Goal: Task Accomplishment & Management: Use online tool/utility

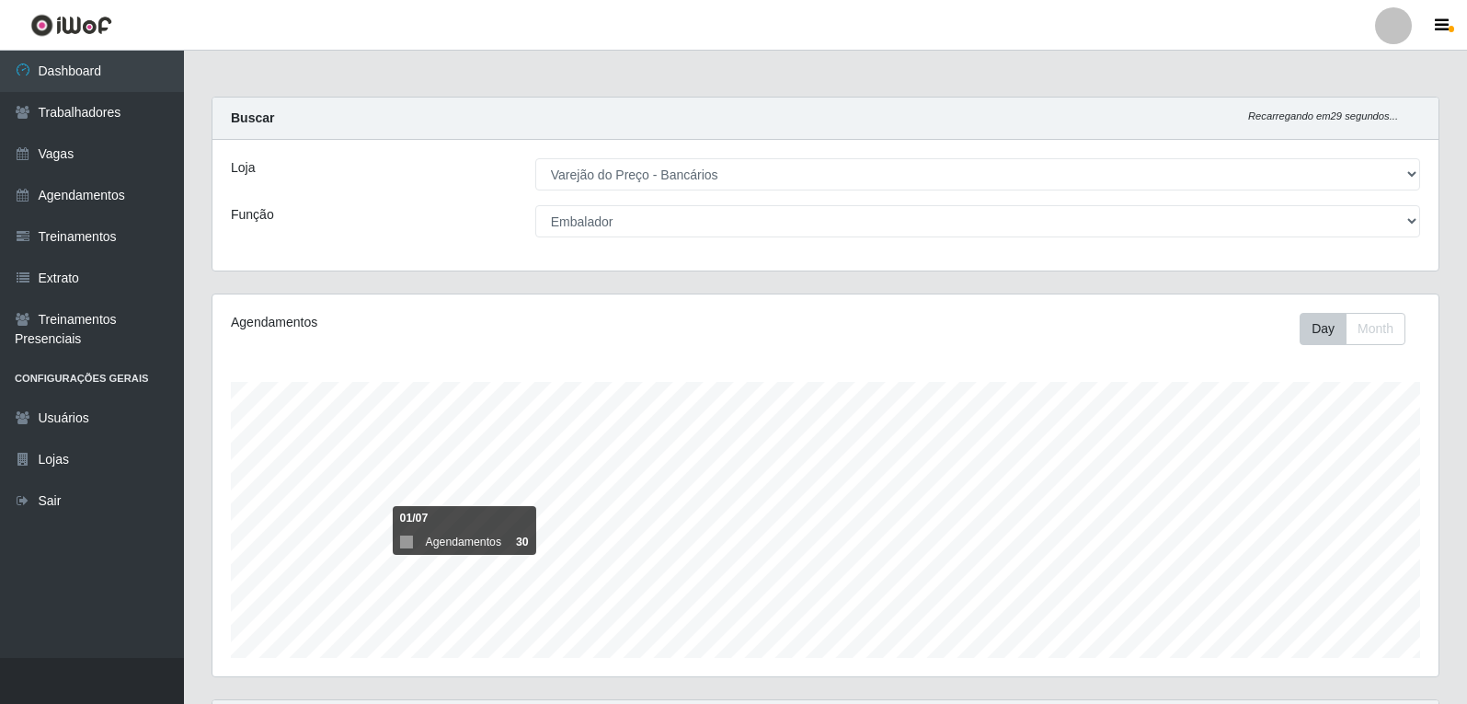
select select "157"
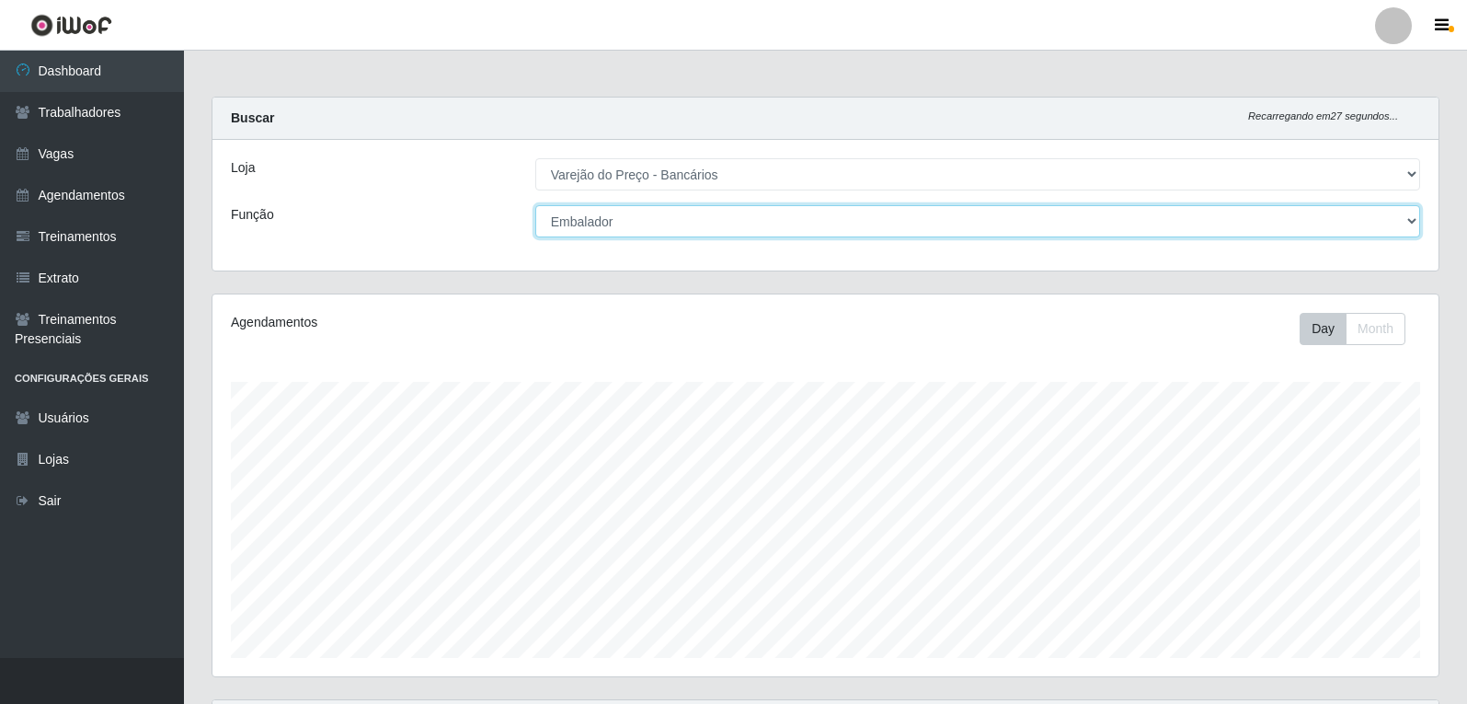
click at [672, 213] on select "[Selecione...] Auxiliar de Estacionamento Auxiliar de Estacionamento + Auxiliar…" at bounding box center [977, 221] width 885 height 32
click at [535, 205] on select "[Selecione...] Auxiliar de Estacionamento Auxiliar de Estacionamento + Auxiliar…" at bounding box center [977, 221] width 885 height 32
click at [800, 222] on select "[Selecione...] Auxiliar de Estacionamento Auxiliar de Estacionamento + Auxiliar…" at bounding box center [977, 221] width 885 height 32
click at [535, 205] on select "[Selecione...] Auxiliar de Estacionamento Auxiliar de Estacionamento + Auxiliar…" at bounding box center [977, 221] width 885 height 32
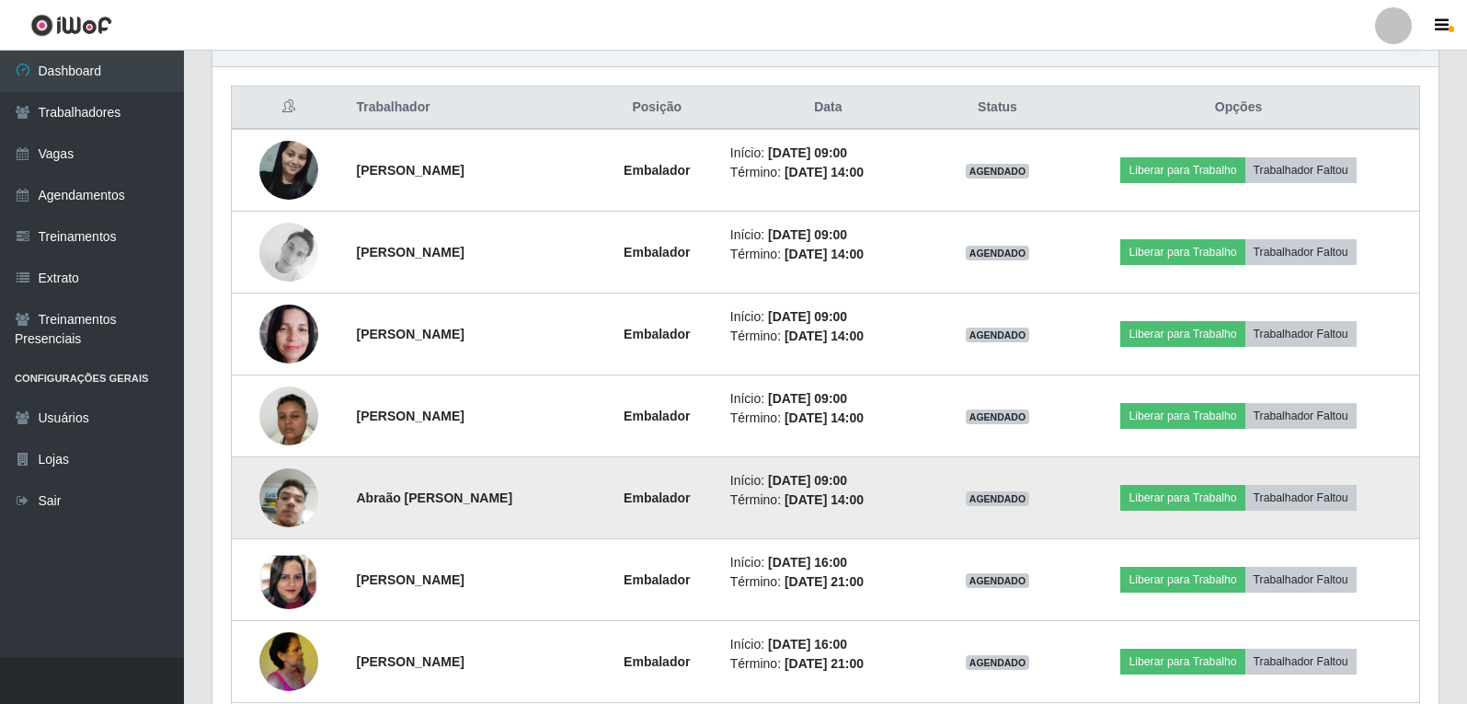
scroll to position [644, 0]
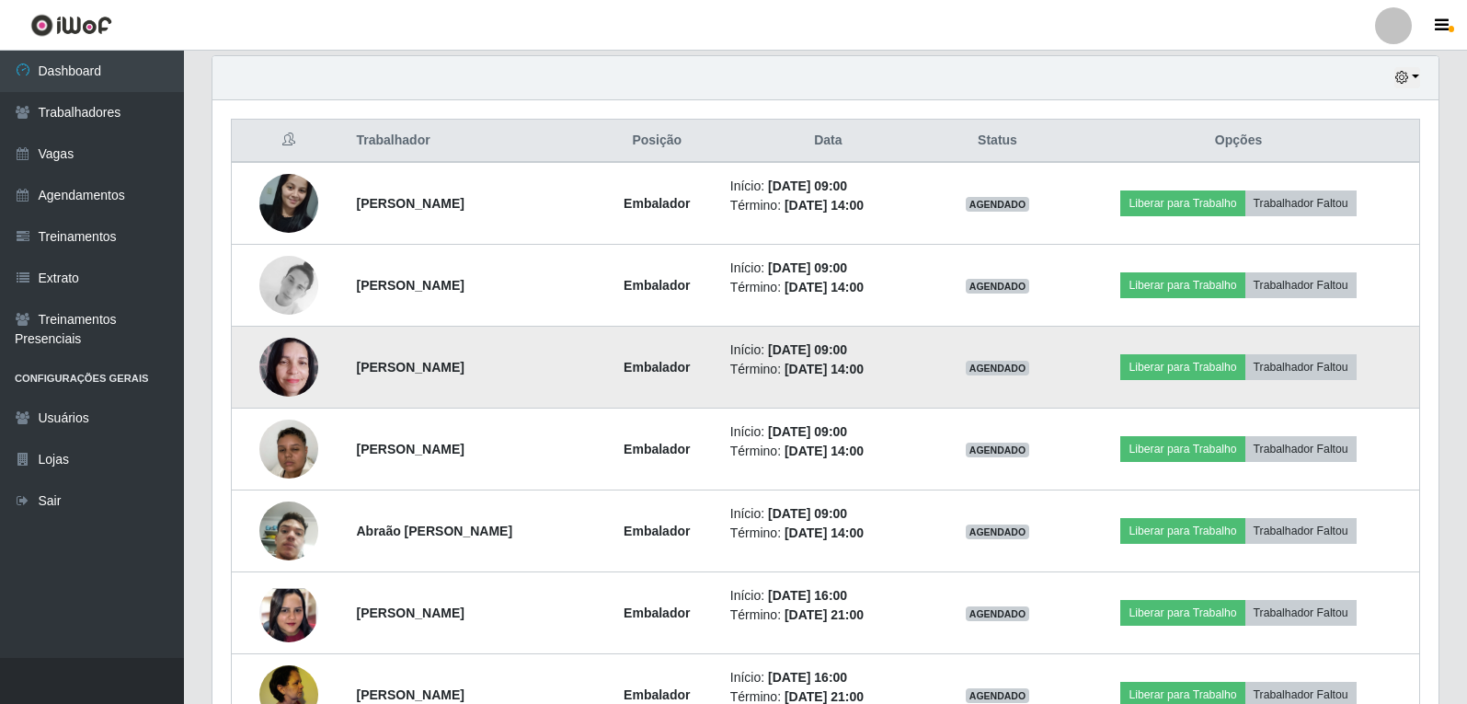
click at [290, 368] on img at bounding box center [288, 366] width 59 height 78
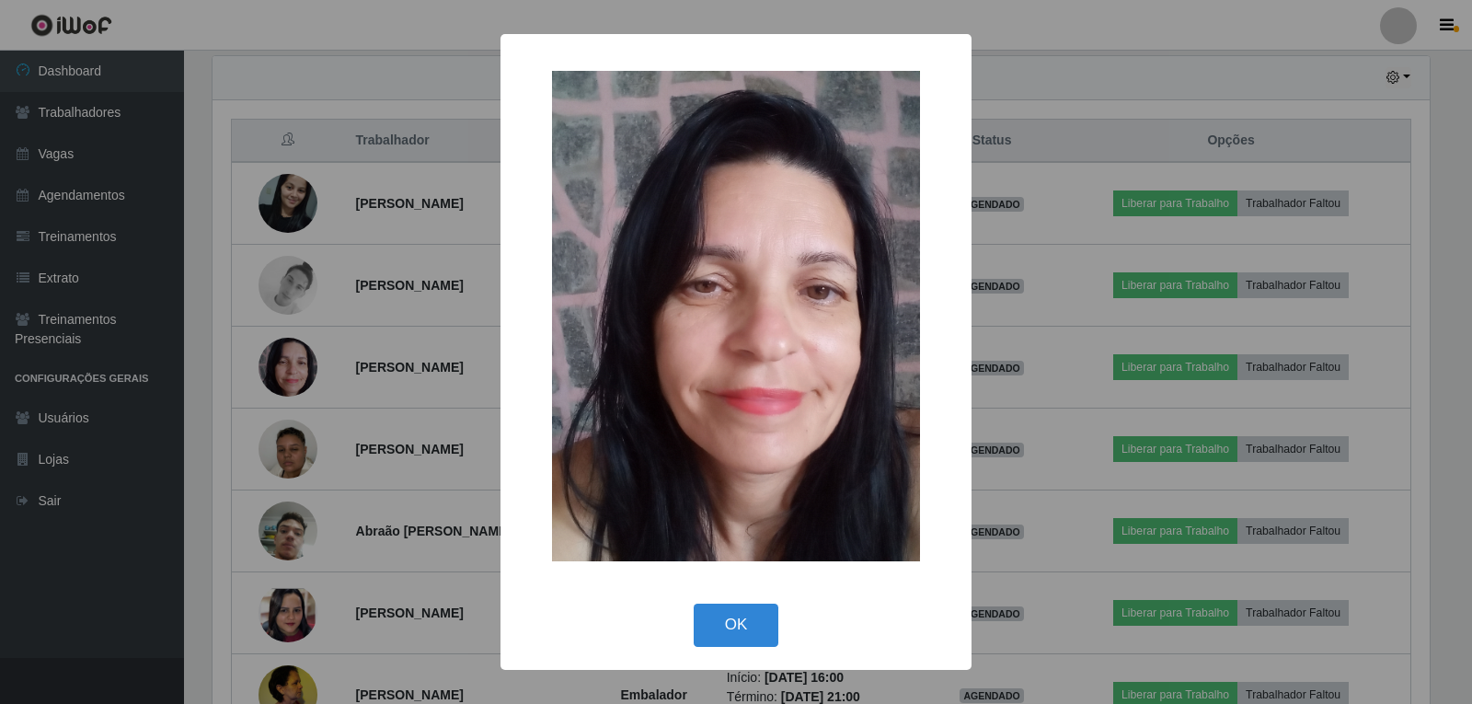
click at [330, 364] on div "× OK Cancel" at bounding box center [736, 352] width 1472 height 704
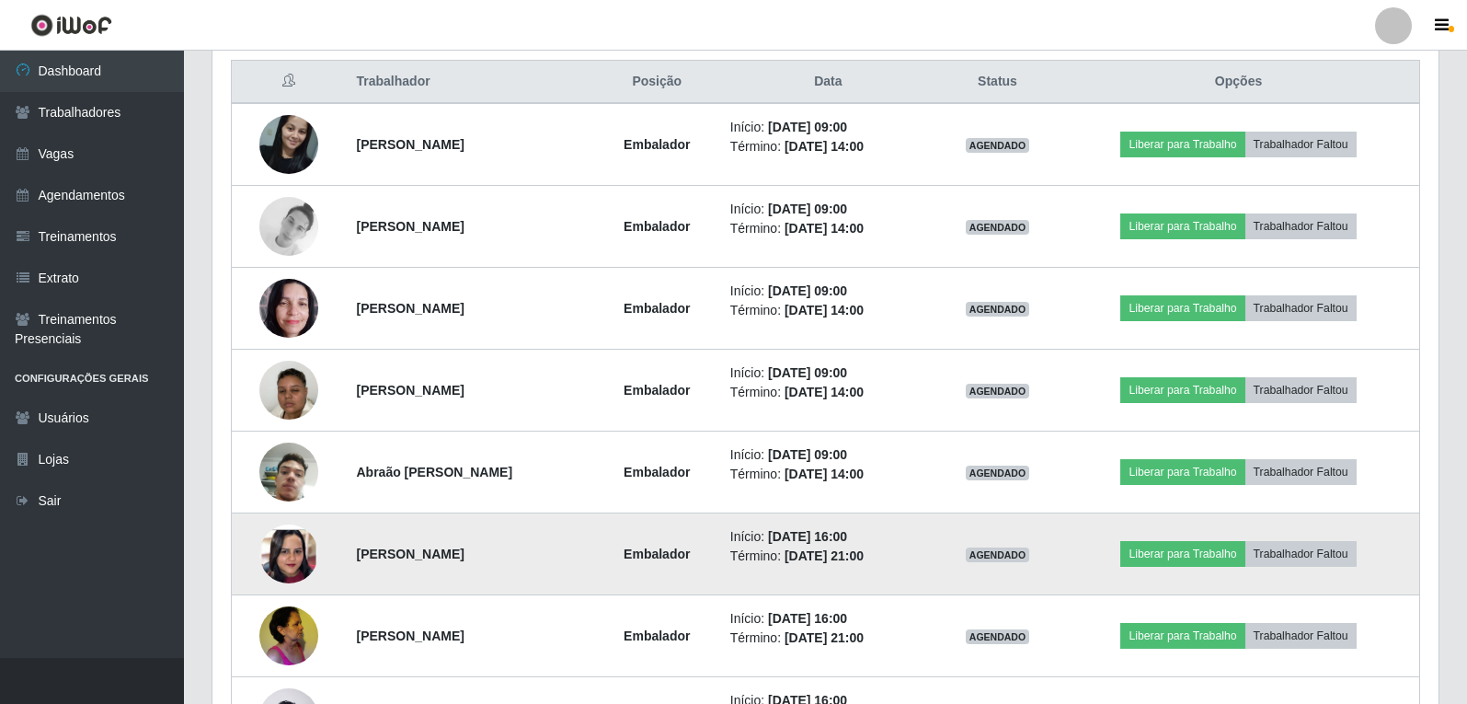
scroll to position [644, 0]
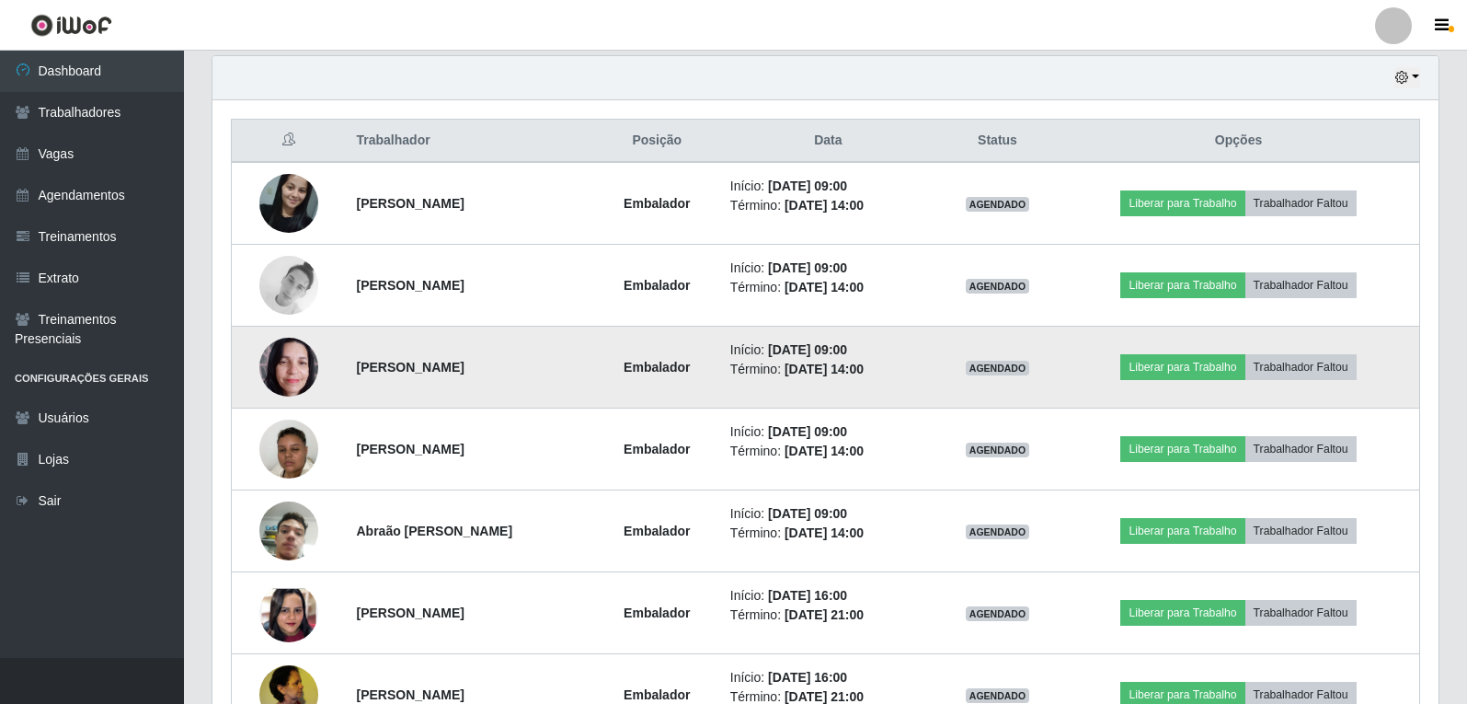
click at [299, 370] on img at bounding box center [288, 366] width 59 height 78
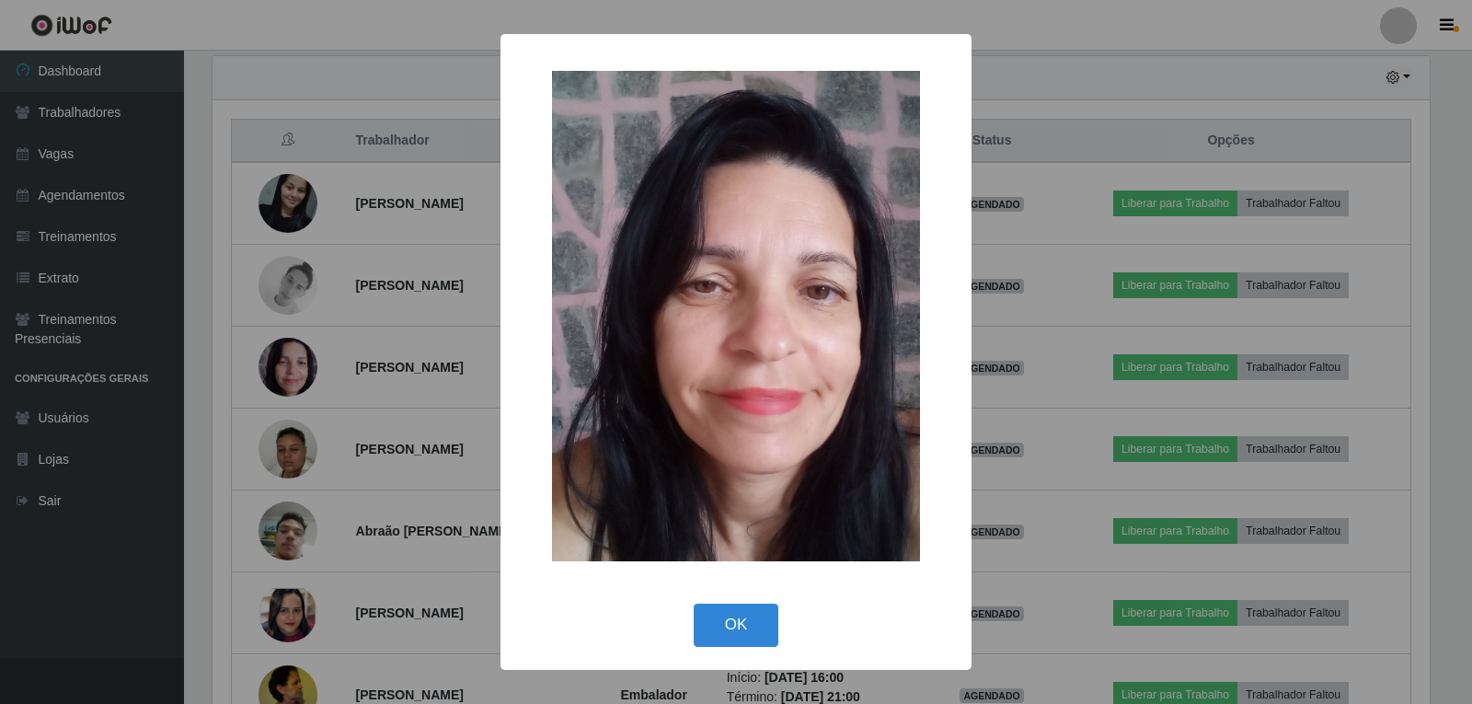
click at [291, 372] on div "× OK Cancel" at bounding box center [736, 352] width 1472 height 704
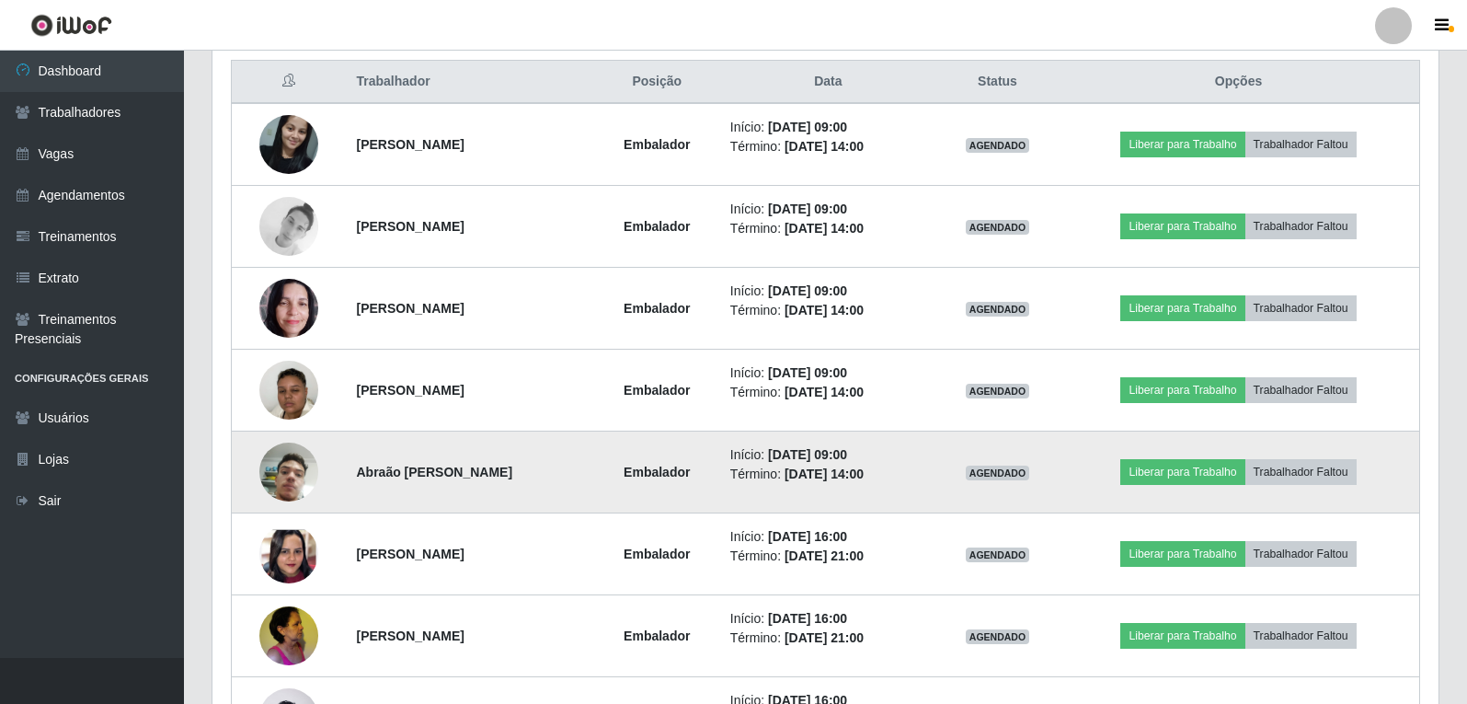
scroll to position [736, 0]
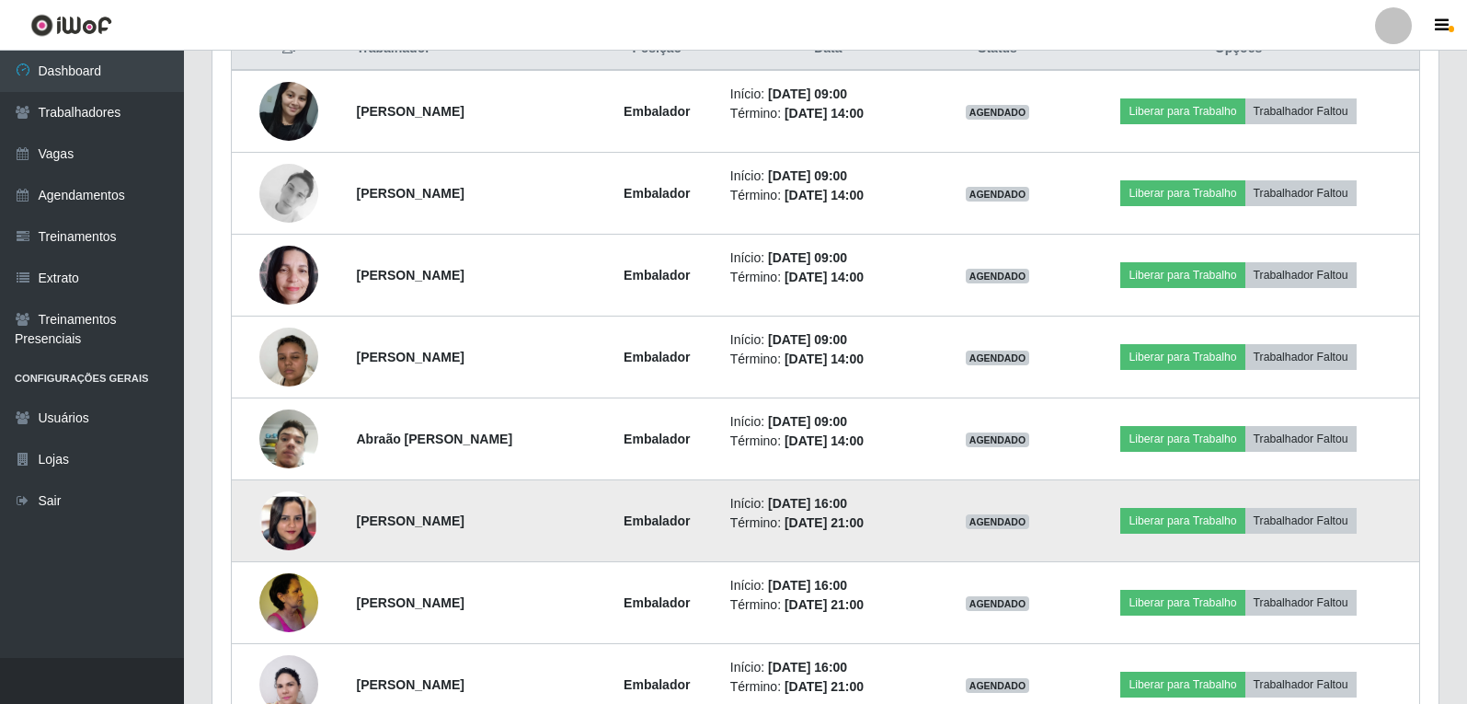
click at [274, 515] on img at bounding box center [288, 521] width 59 height 128
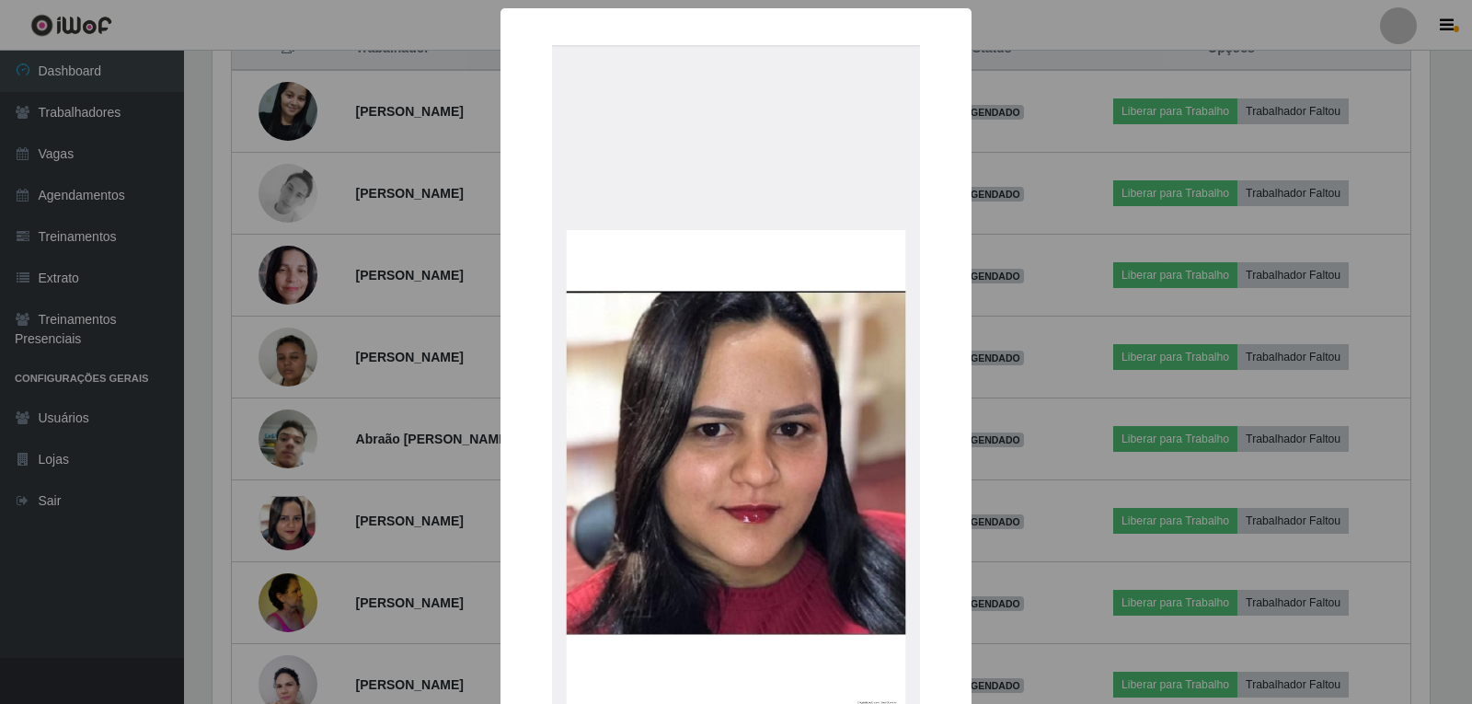
click at [275, 515] on div "× OK Cancel" at bounding box center [736, 352] width 1472 height 704
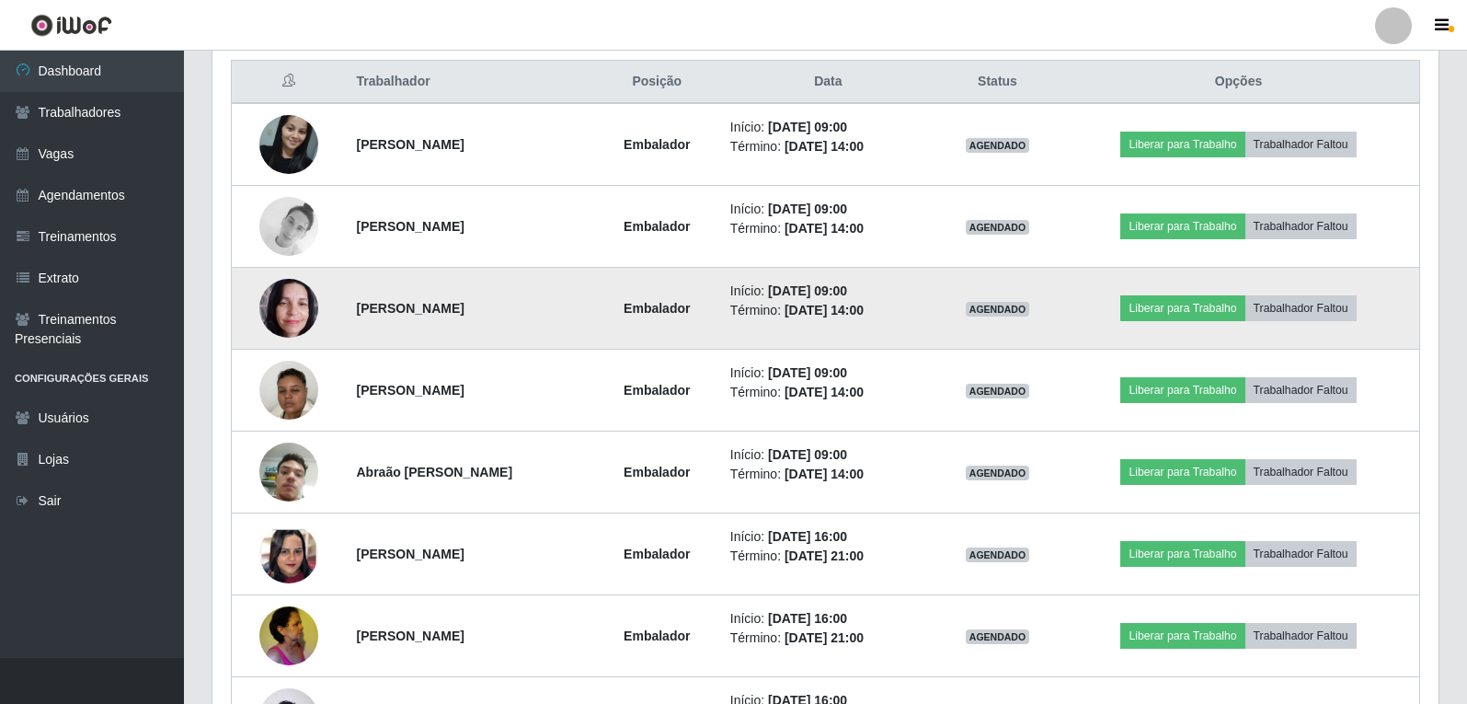
scroll to position [736, 0]
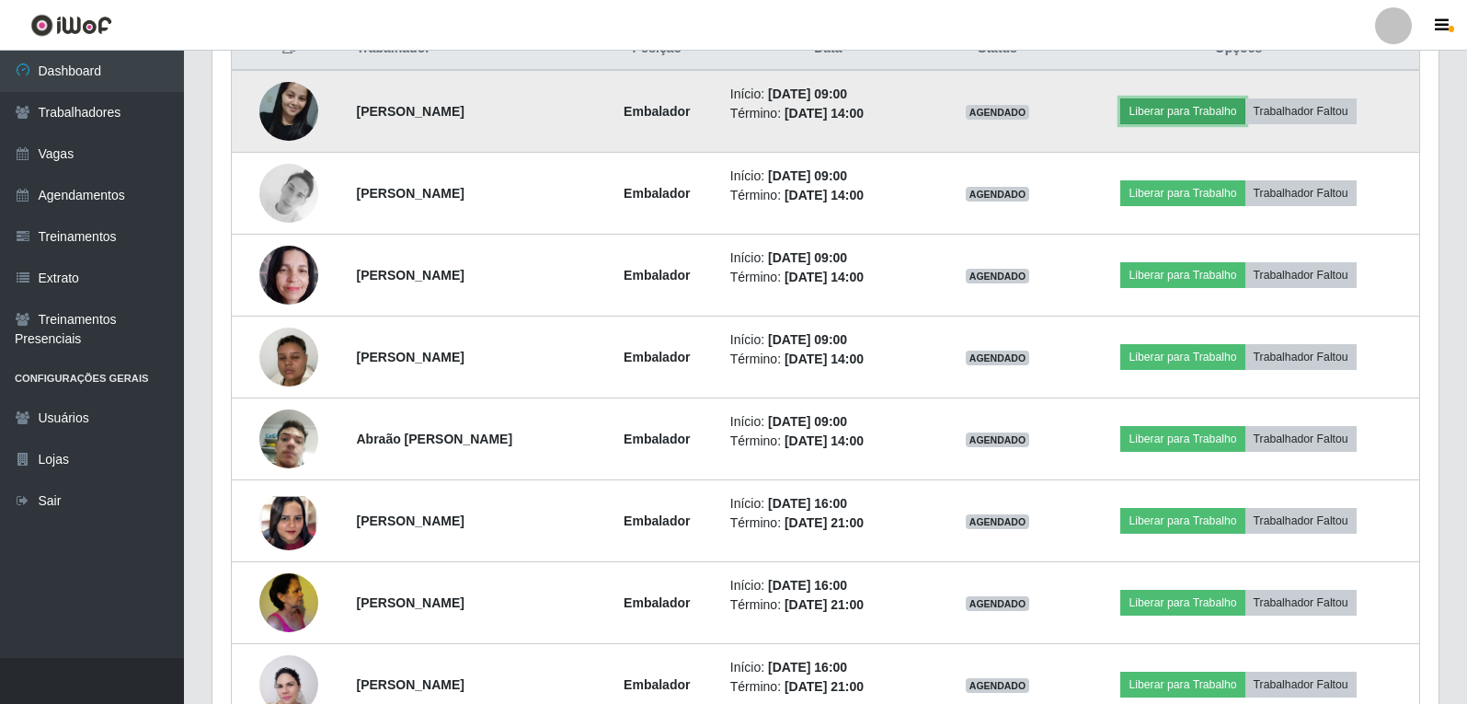
click at [1233, 106] on button "Liberar para Trabalho" at bounding box center [1182, 111] width 124 height 26
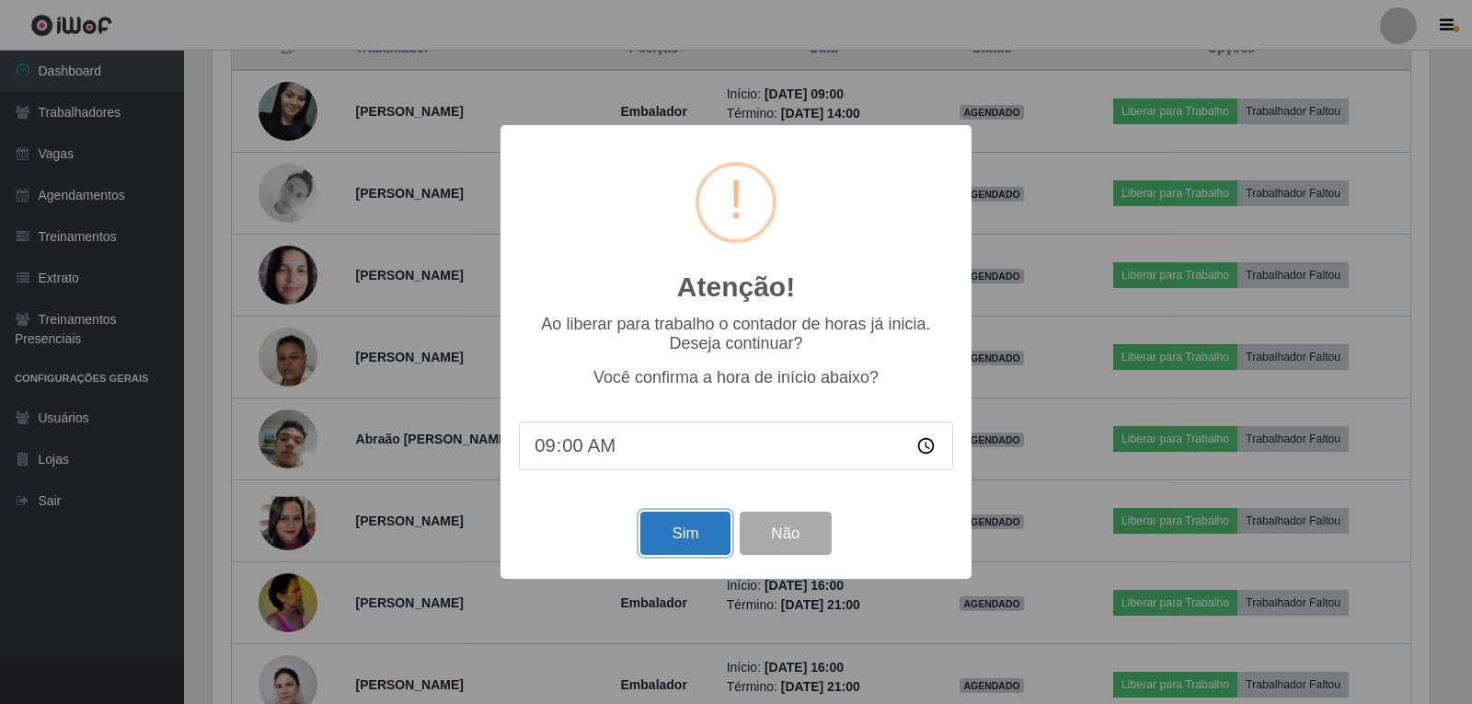
click at [657, 527] on button "Sim" at bounding box center [684, 532] width 89 height 43
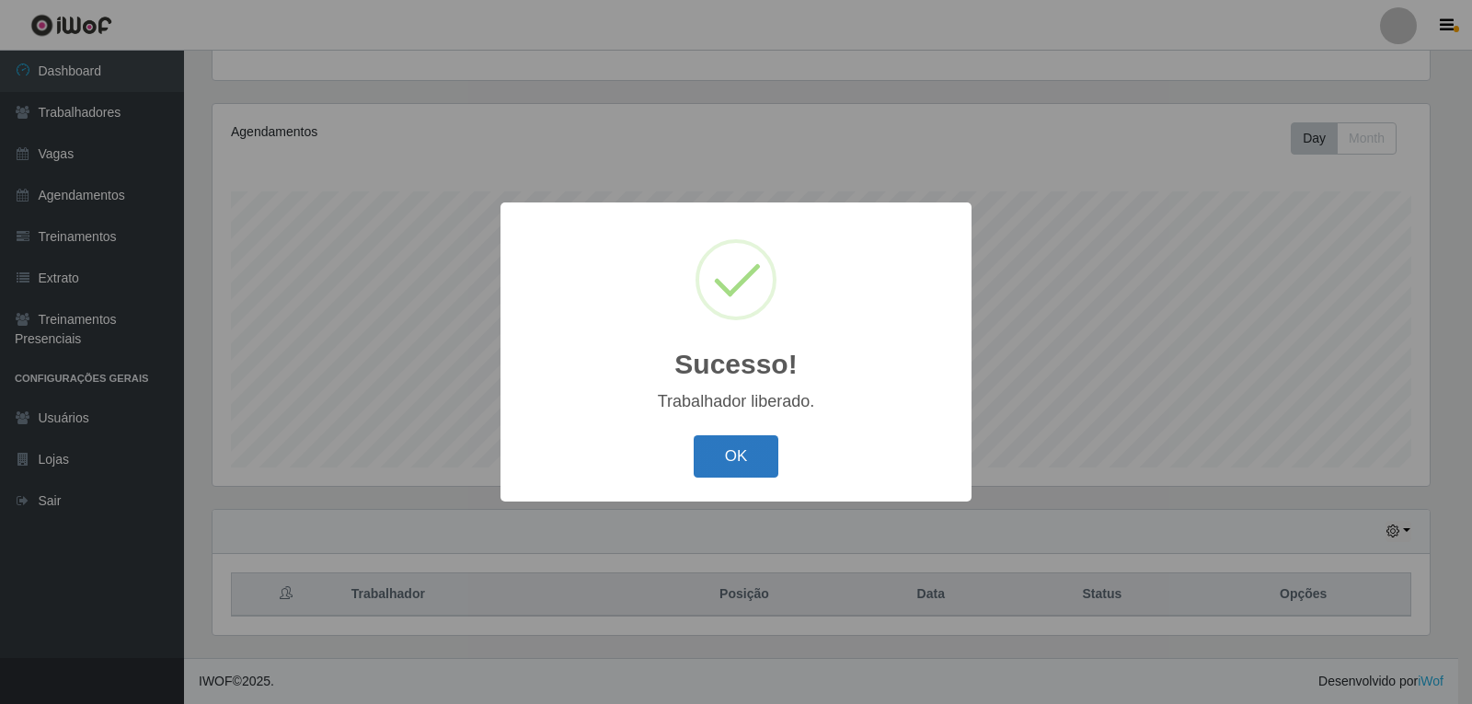
click at [764, 448] on button "OK" at bounding box center [737, 456] width 86 height 43
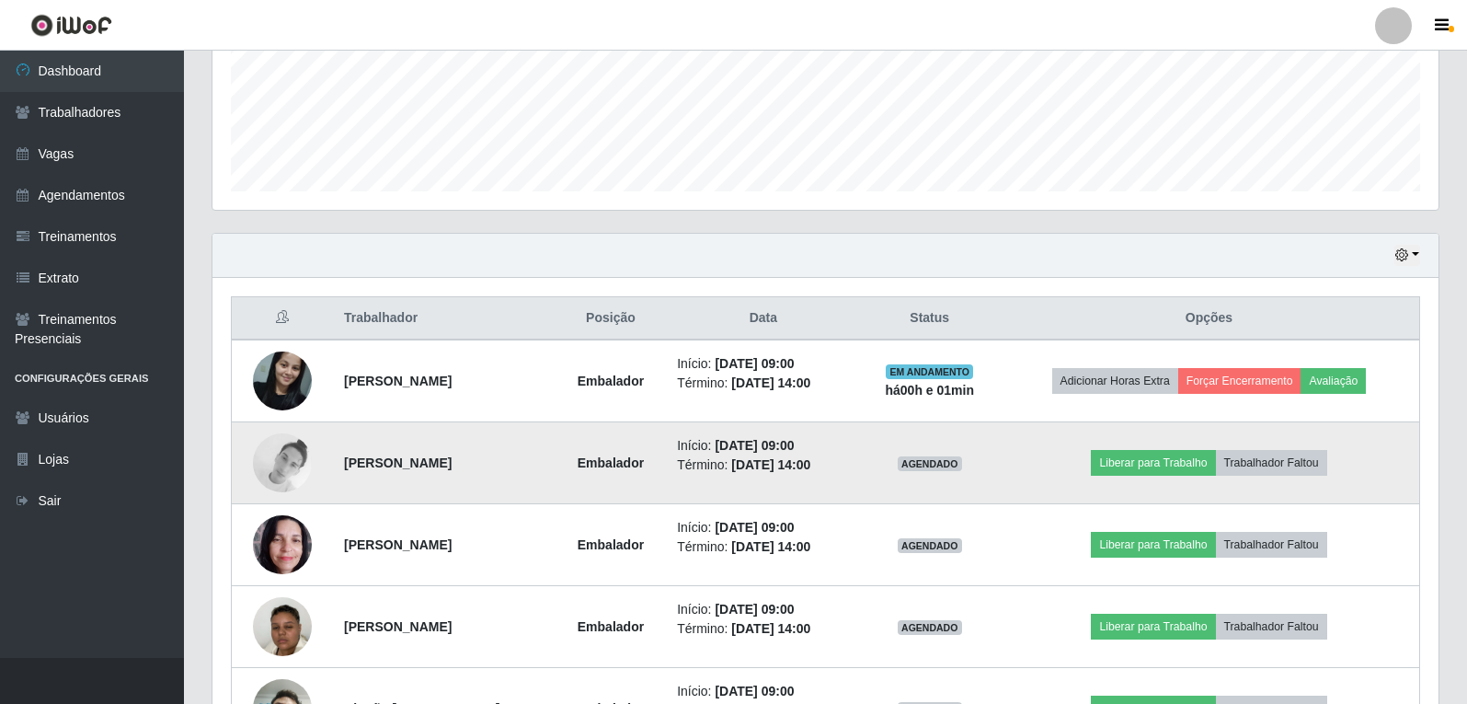
scroll to position [558, 0]
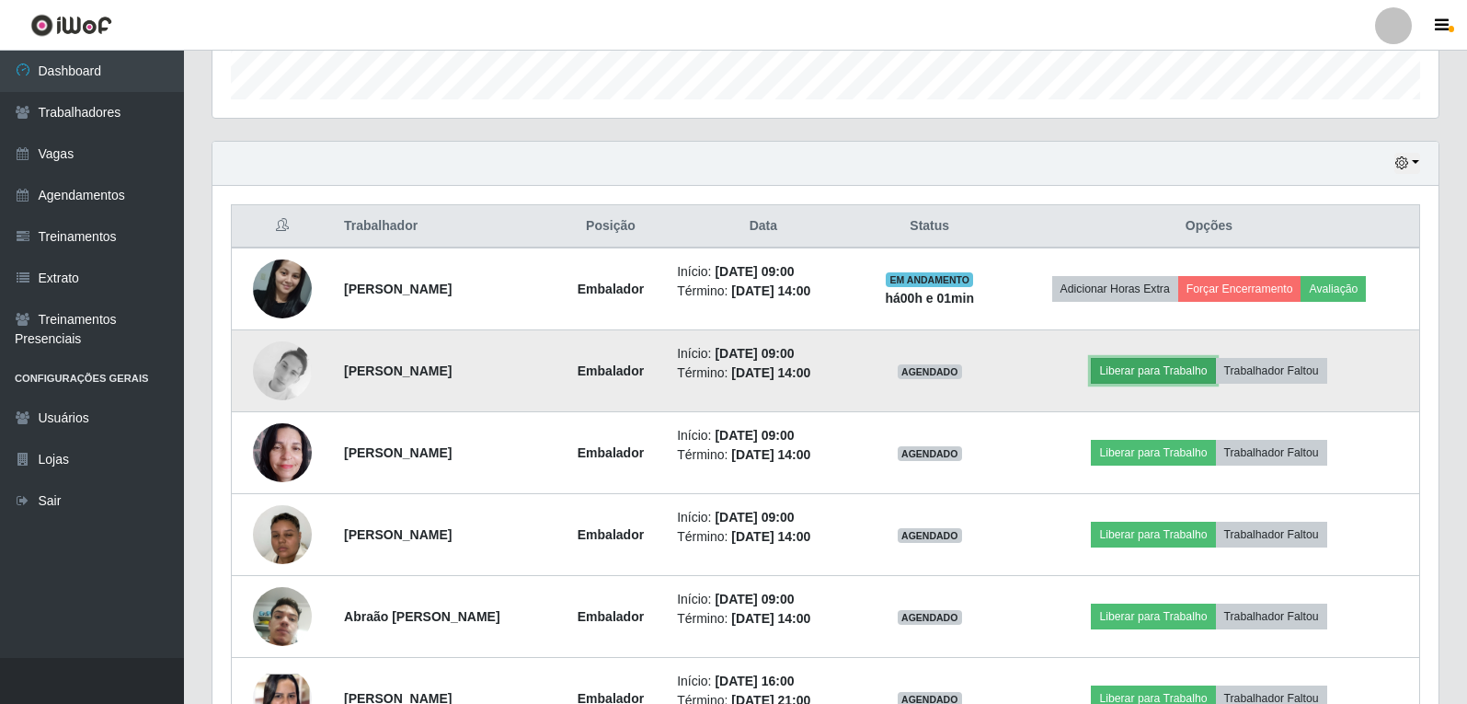
click at [1186, 365] on button "Liberar para Trabalho" at bounding box center [1153, 371] width 124 height 26
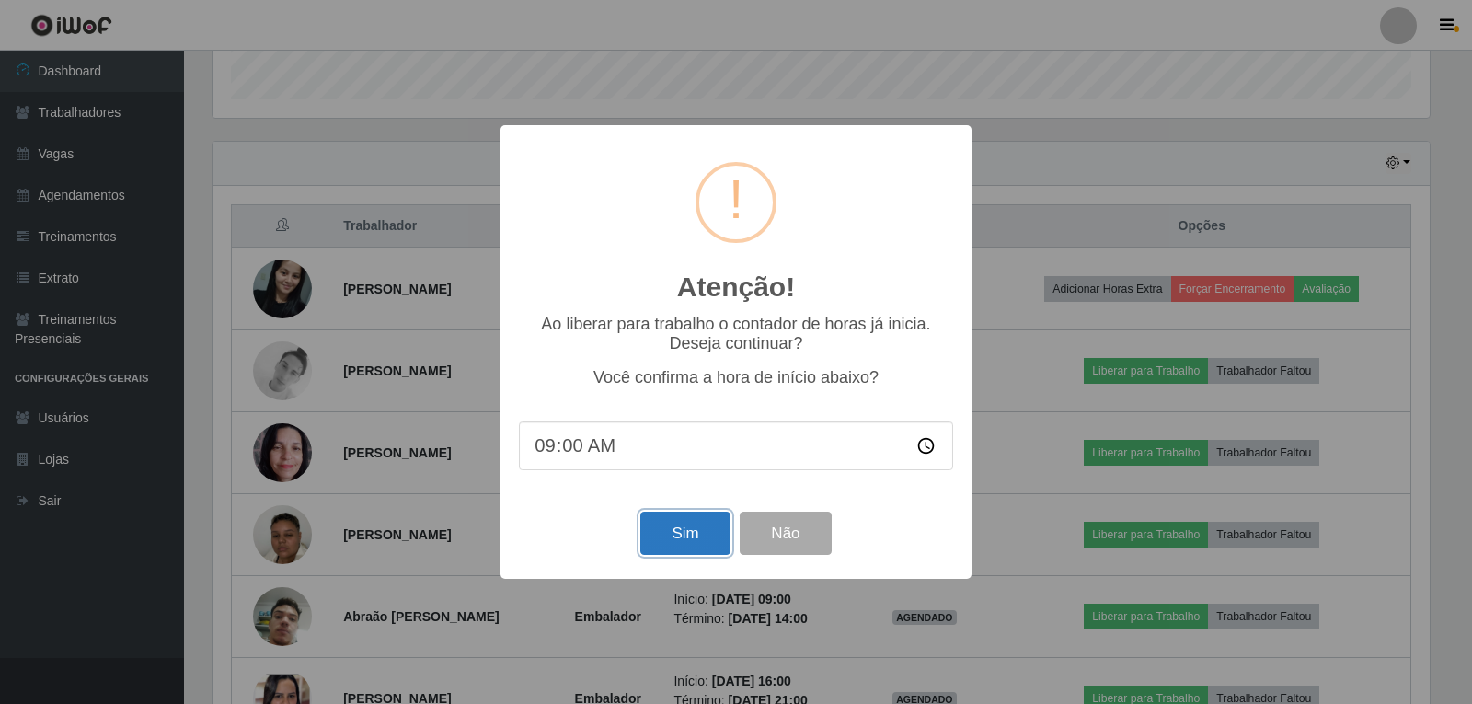
click at [713, 531] on button "Sim" at bounding box center [684, 532] width 89 height 43
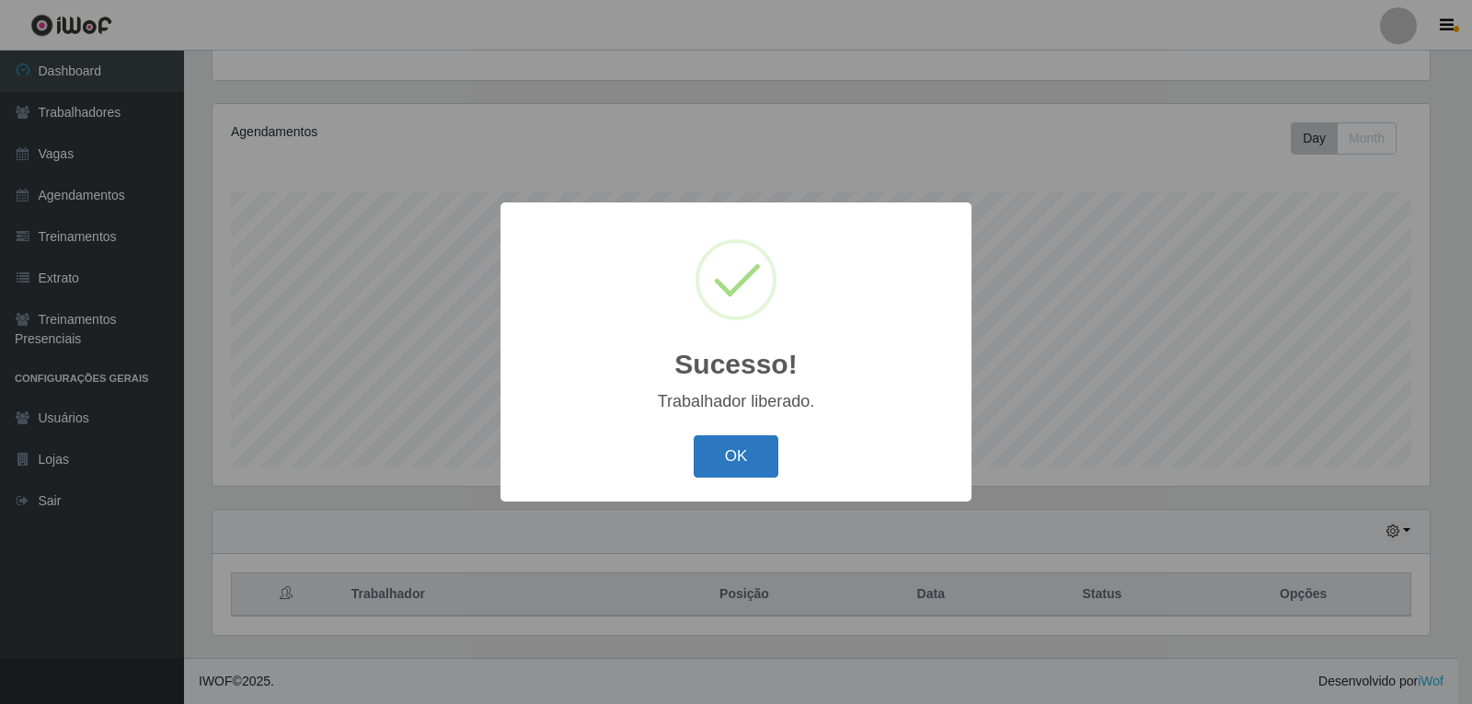
click at [738, 446] on button "OK" at bounding box center [737, 456] width 86 height 43
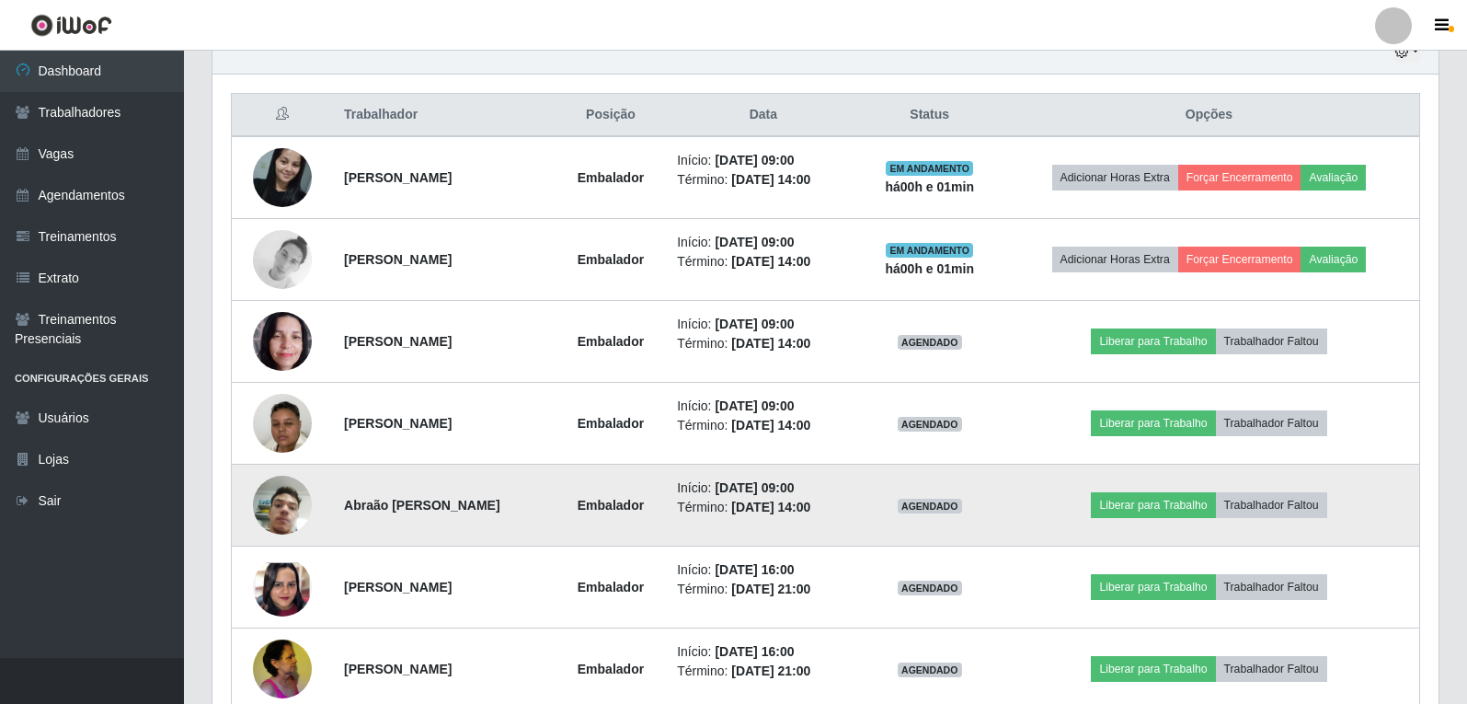
scroll to position [742, 0]
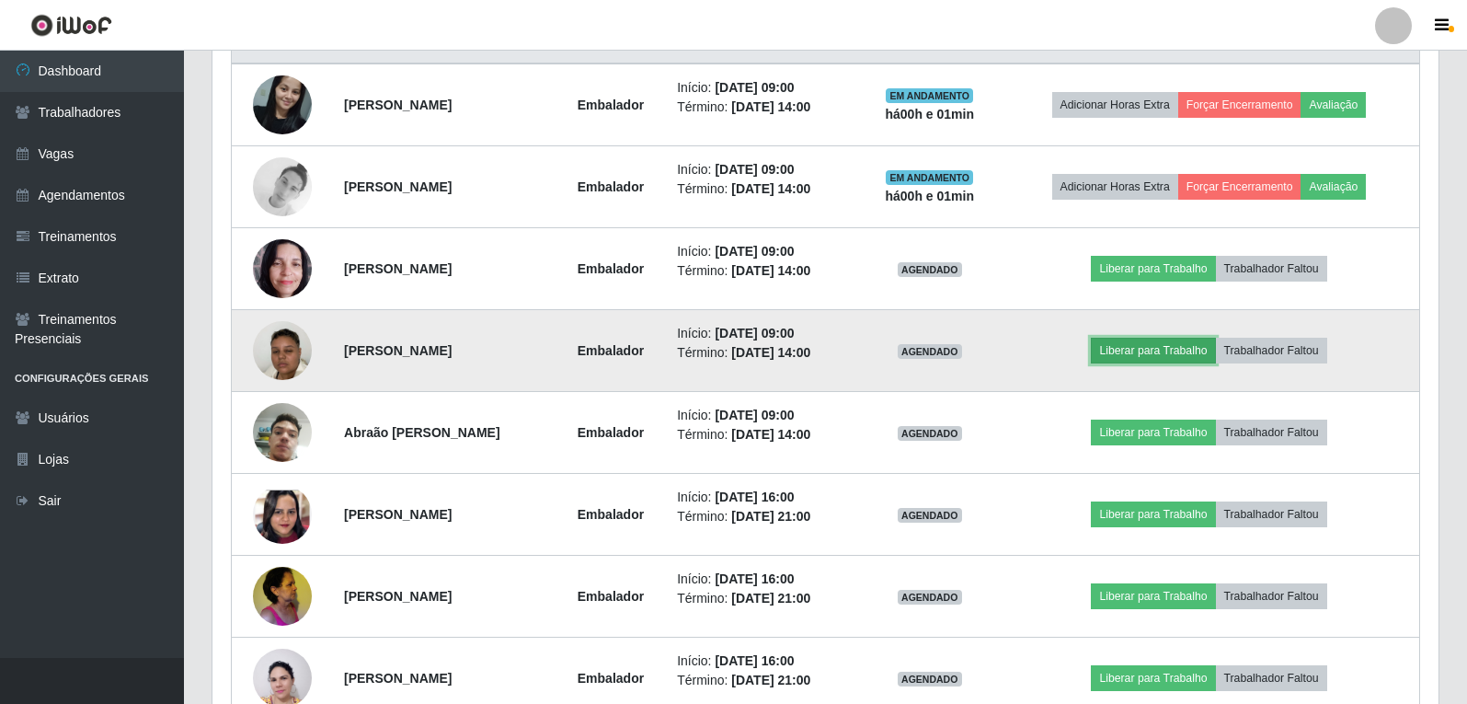
click at [1156, 344] on button "Liberar para Trabalho" at bounding box center [1153, 351] width 124 height 26
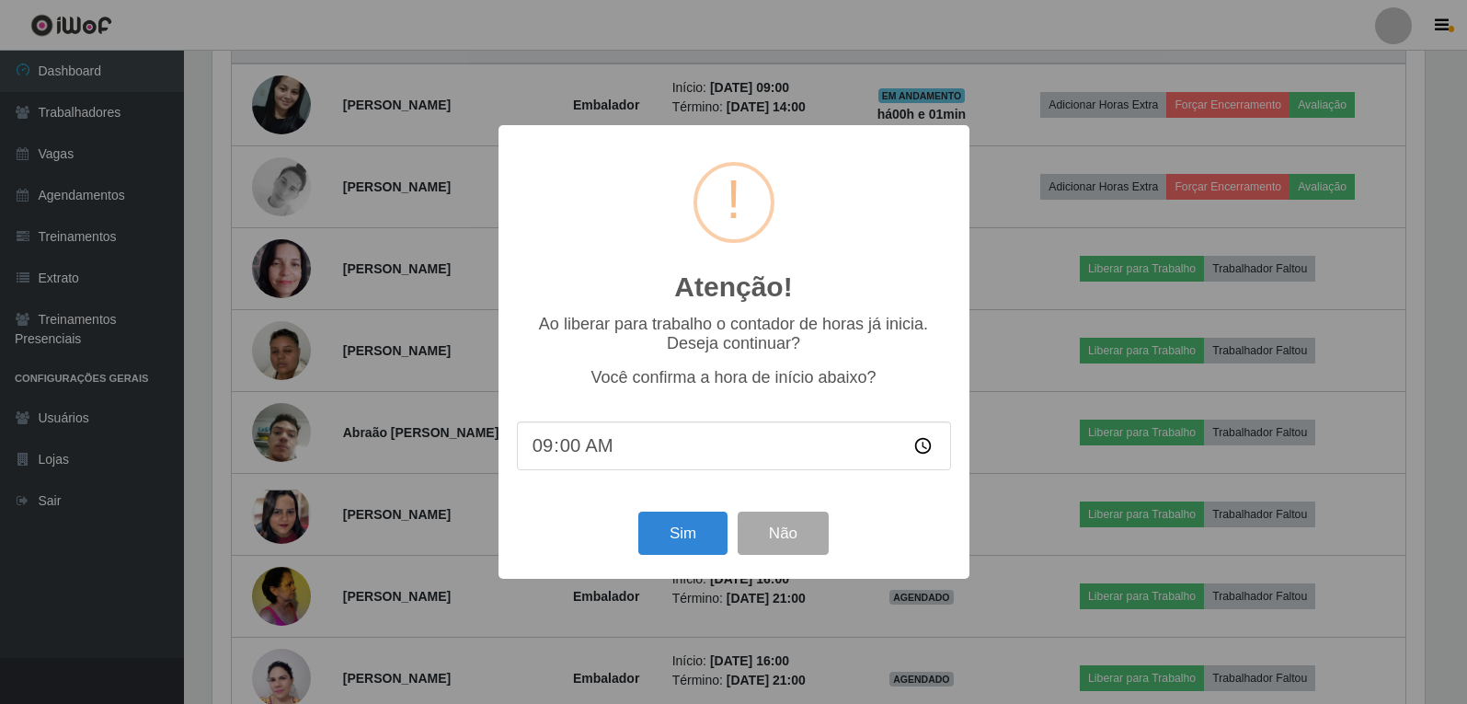
scroll to position [382, 1217]
click at [667, 539] on button "Sim" at bounding box center [684, 532] width 89 height 43
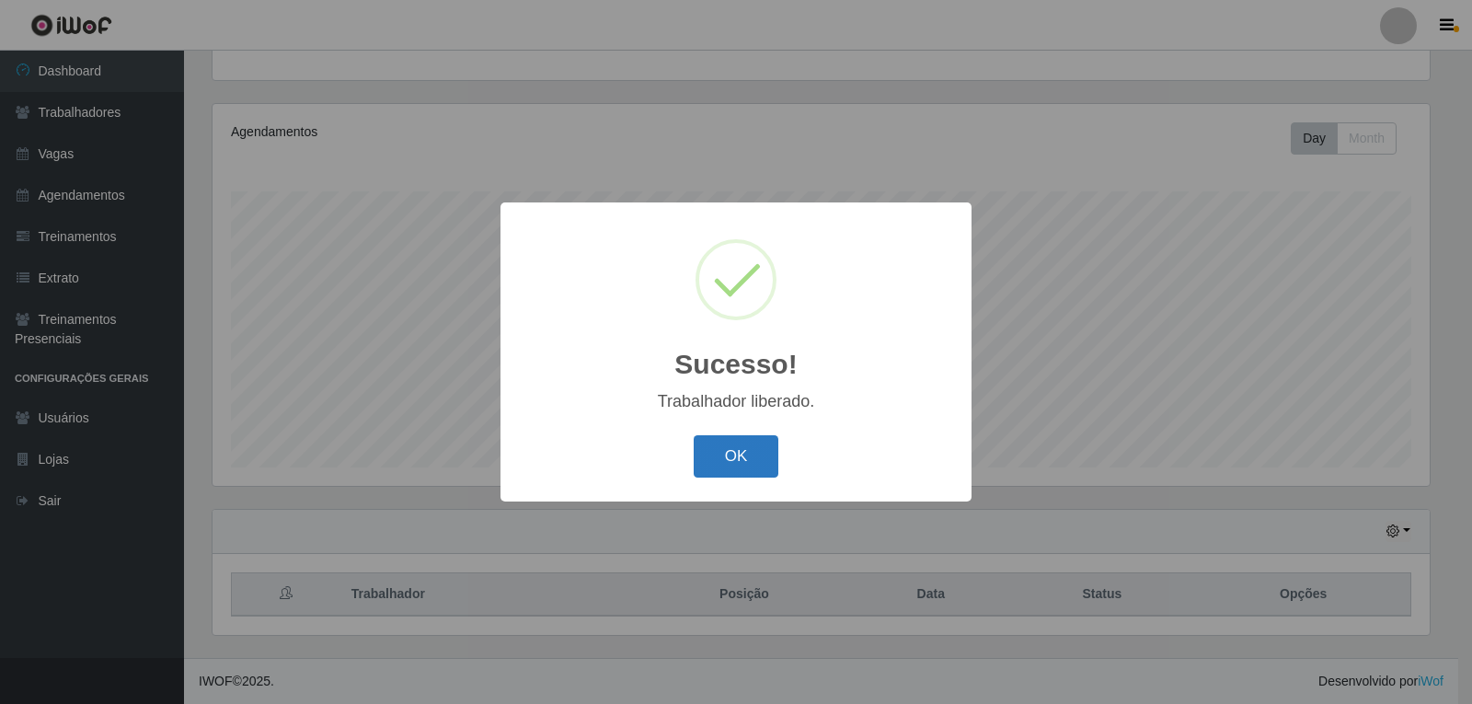
click at [745, 448] on button "OK" at bounding box center [737, 456] width 86 height 43
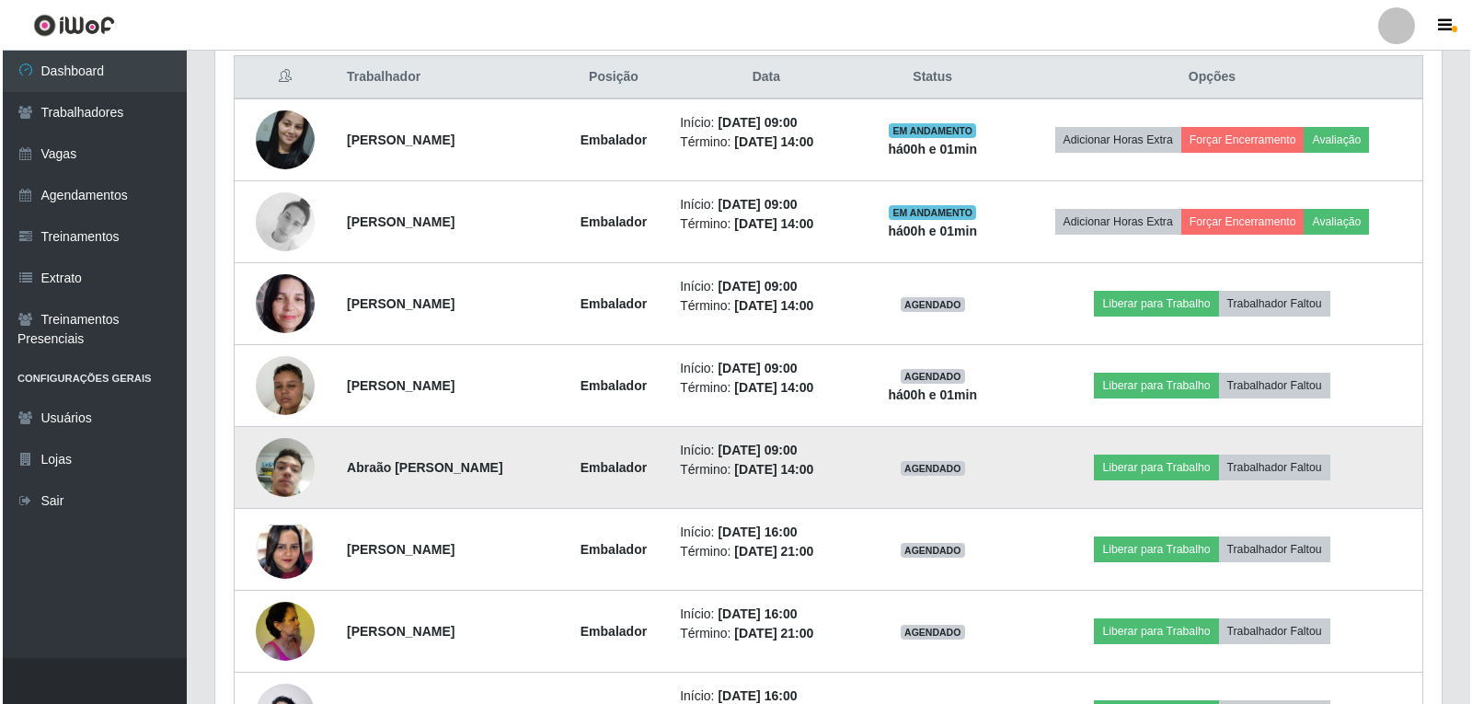
scroll to position [0, 0]
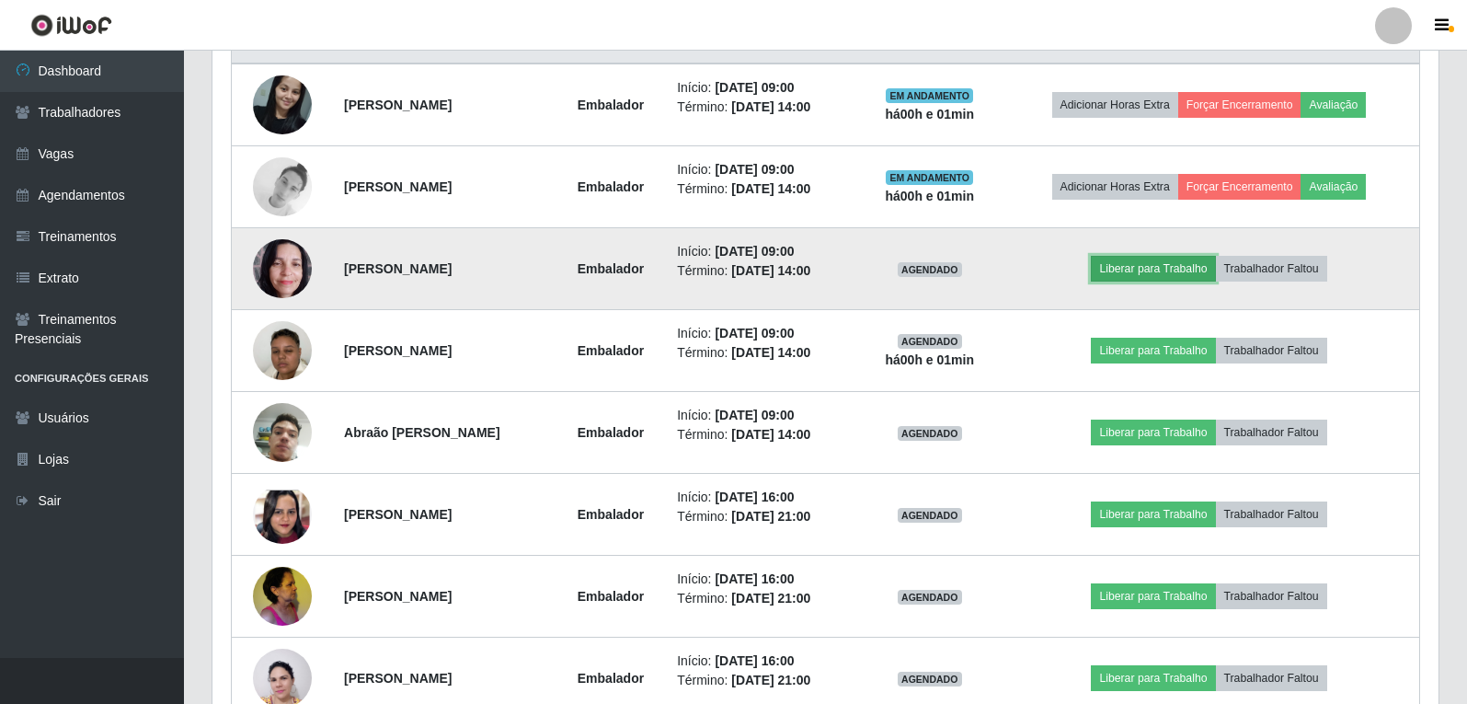
click at [1154, 256] on button "Liberar para Trabalho" at bounding box center [1153, 269] width 124 height 26
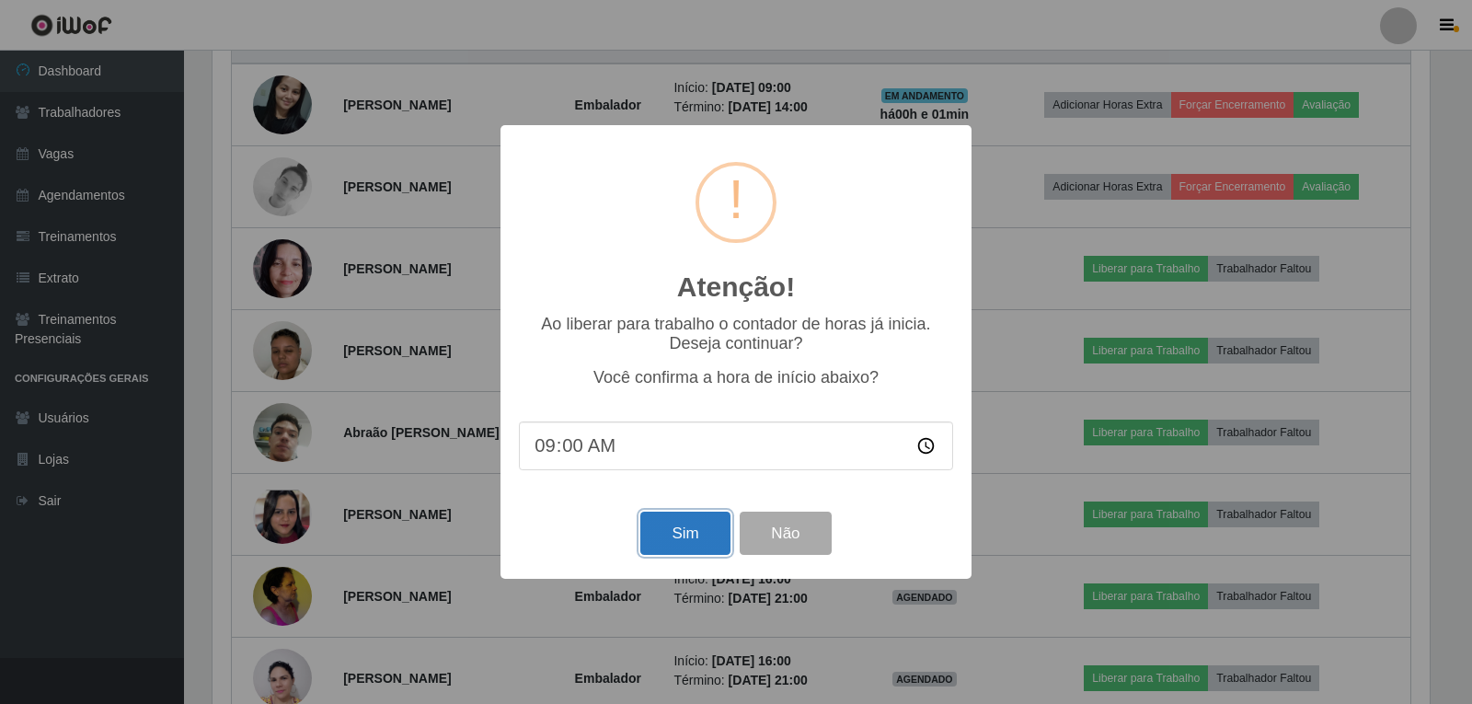
click at [703, 532] on button "Sim" at bounding box center [684, 532] width 89 height 43
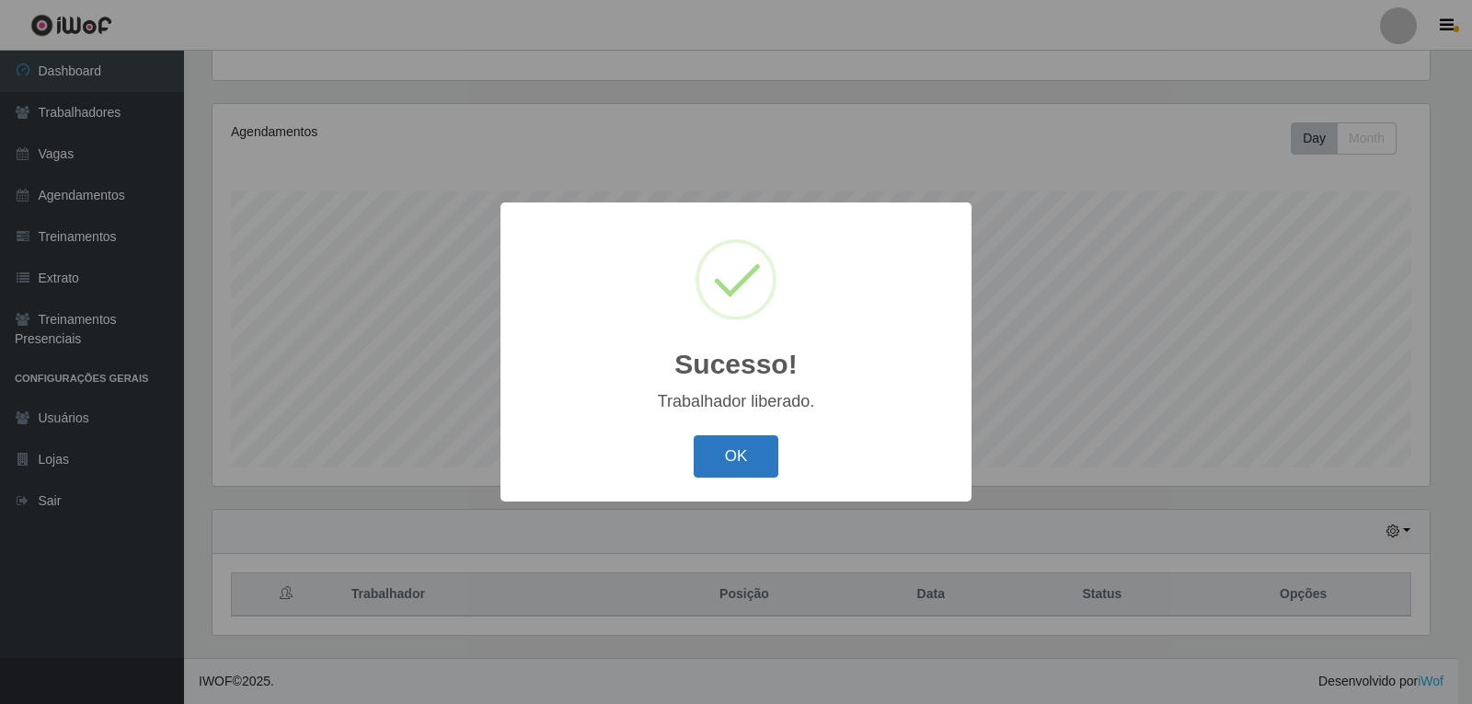
click at [740, 439] on button "OK" at bounding box center [737, 456] width 86 height 43
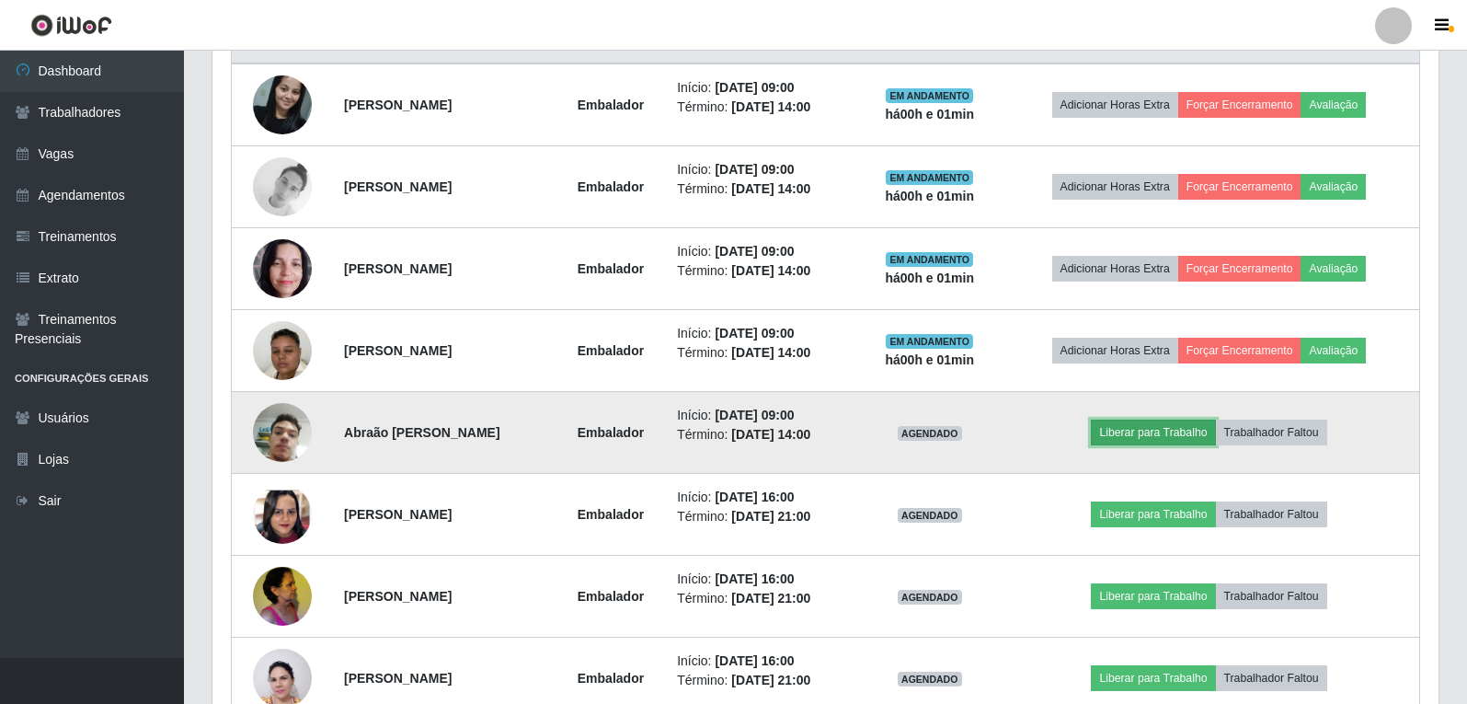
click at [1188, 429] on button "Liberar para Trabalho" at bounding box center [1153, 432] width 124 height 26
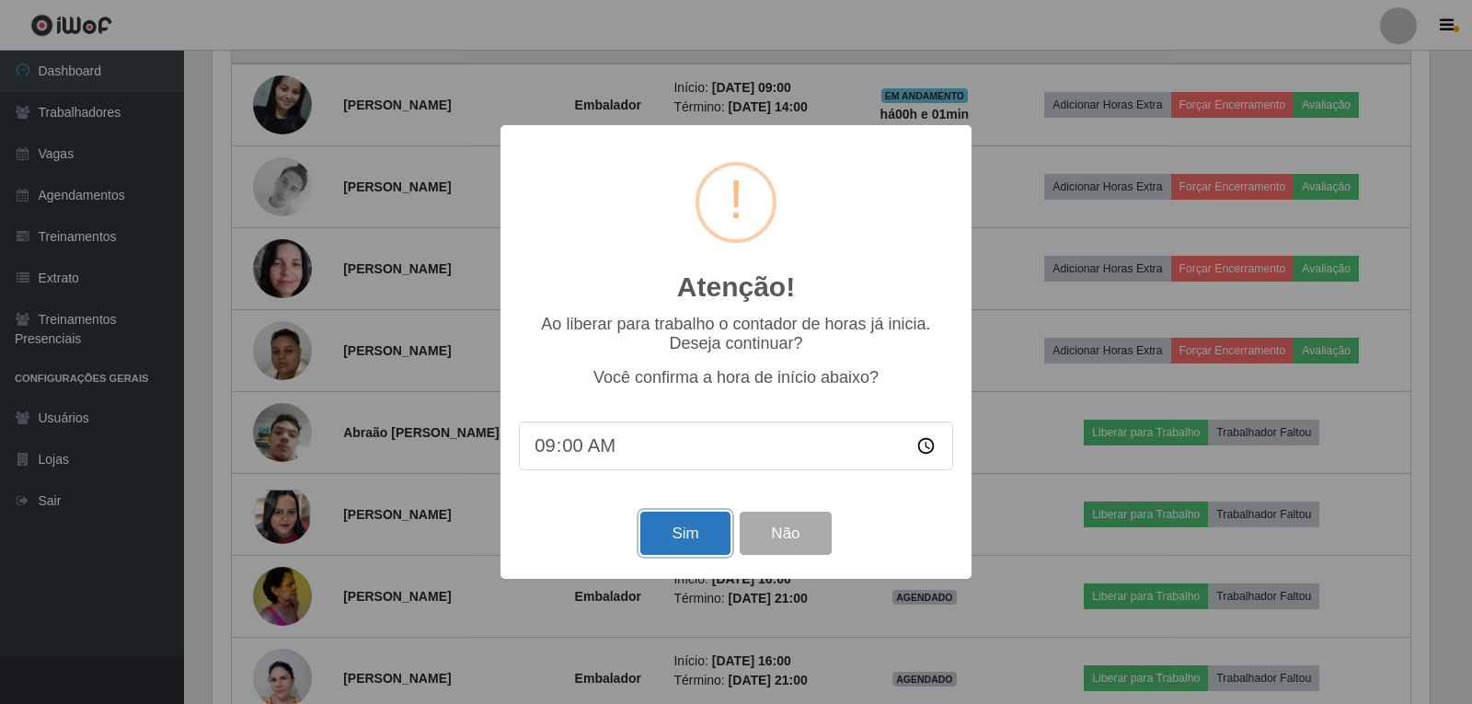
click at [688, 536] on button "Sim" at bounding box center [684, 532] width 89 height 43
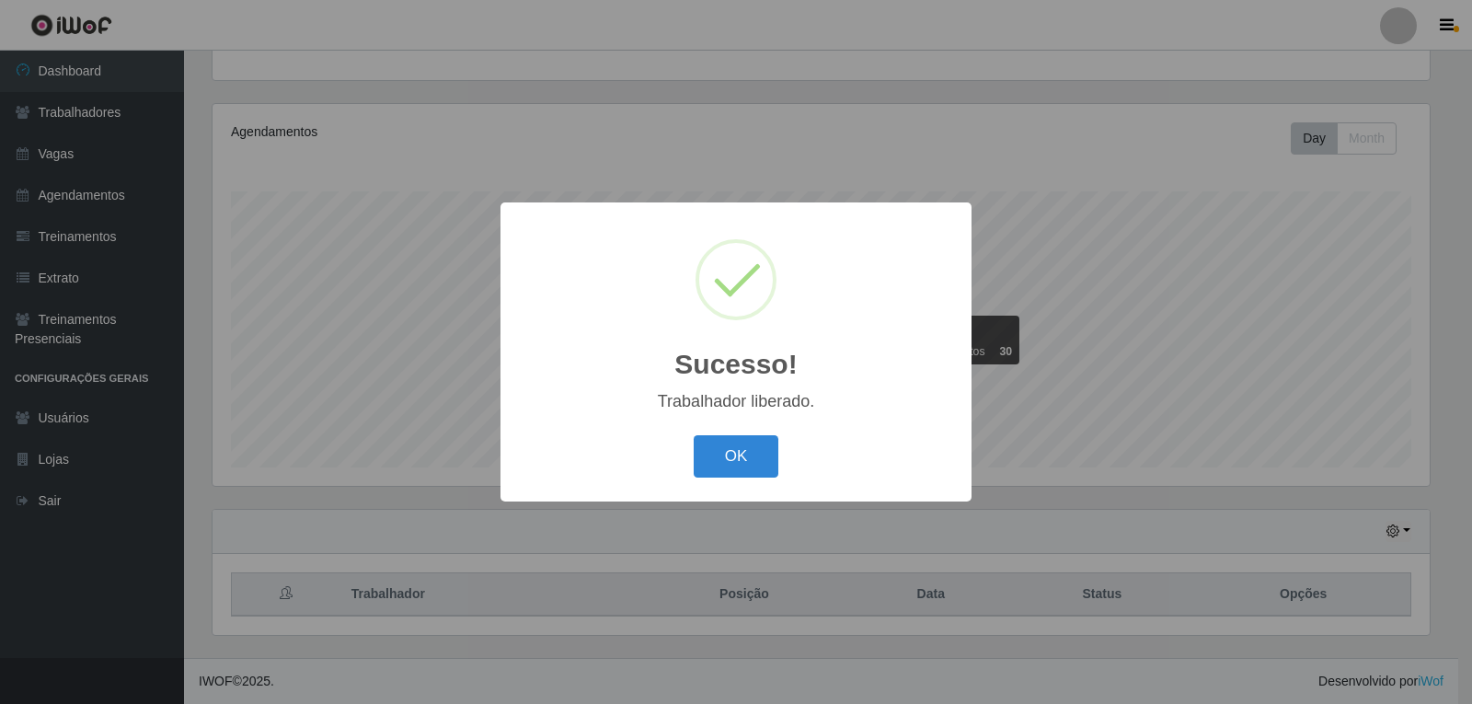
click at [747, 429] on div "Sucesso! × Trabalhador liberado. OK Cancel" at bounding box center [735, 351] width 471 height 298
click at [743, 450] on button "OK" at bounding box center [737, 456] width 86 height 43
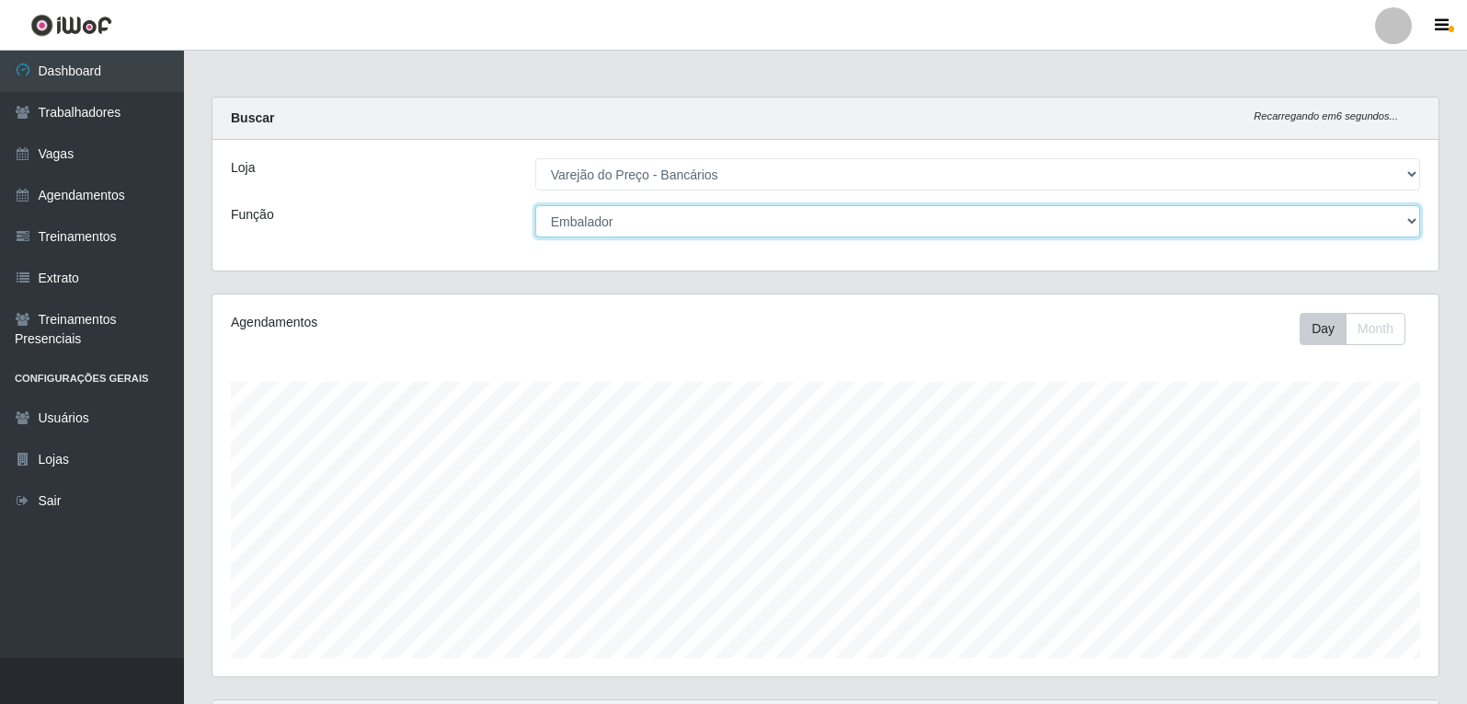
click at [672, 212] on select "[Selecione...] Auxiliar de Estacionamento Auxiliar de Estacionamento + Auxiliar…" at bounding box center [977, 221] width 885 height 32
click at [535, 205] on select "[Selecione...] Auxiliar de Estacionamento Auxiliar de Estacionamento + Auxiliar…" at bounding box center [977, 221] width 885 height 32
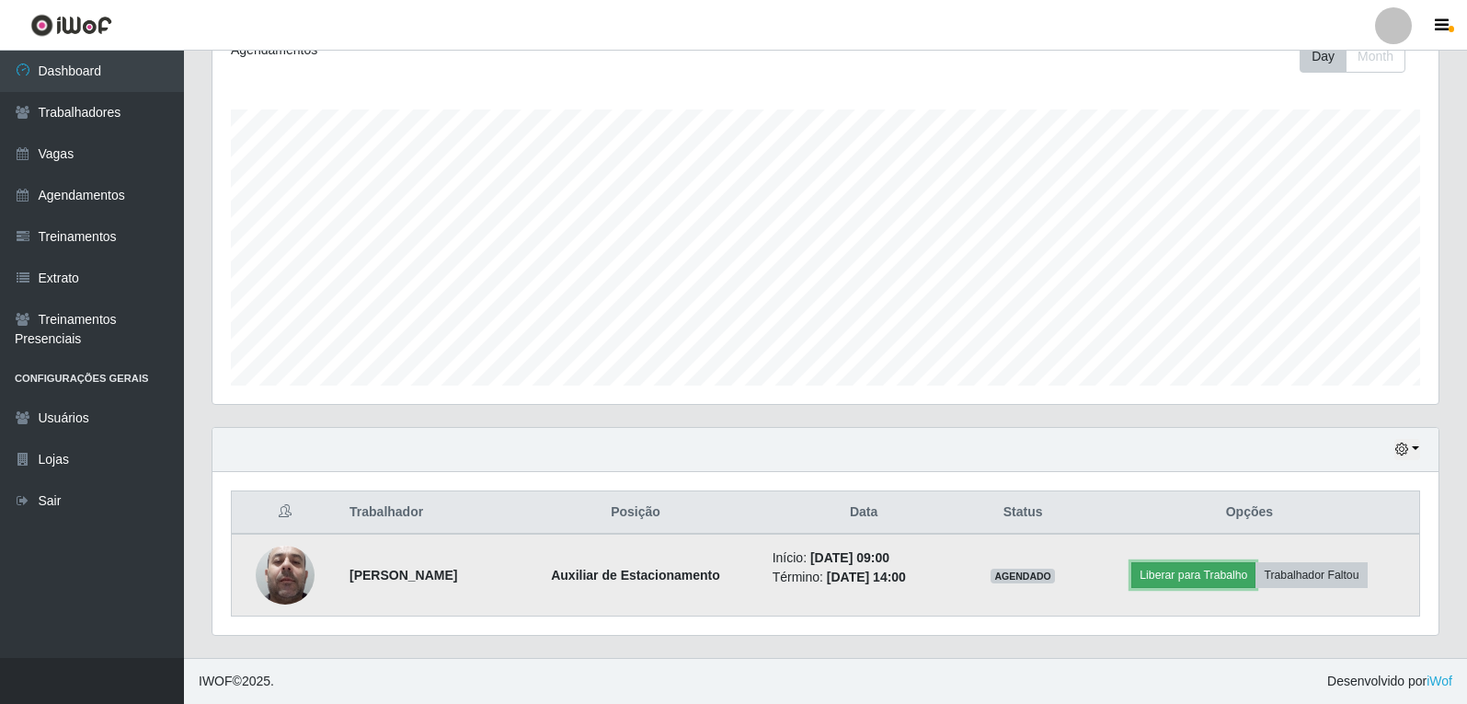
click at [1174, 577] on button "Liberar para Trabalho" at bounding box center [1193, 575] width 124 height 26
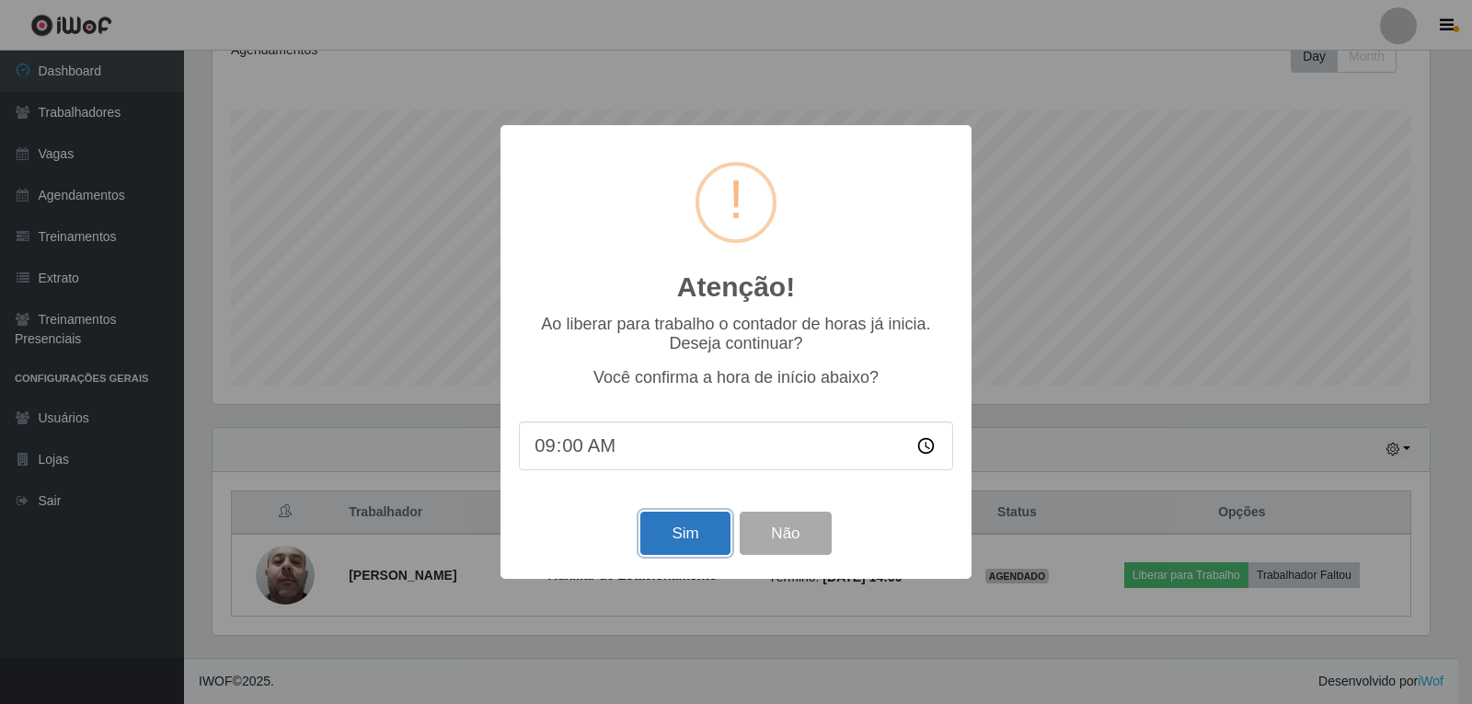
click at [657, 544] on button "Sim" at bounding box center [684, 532] width 89 height 43
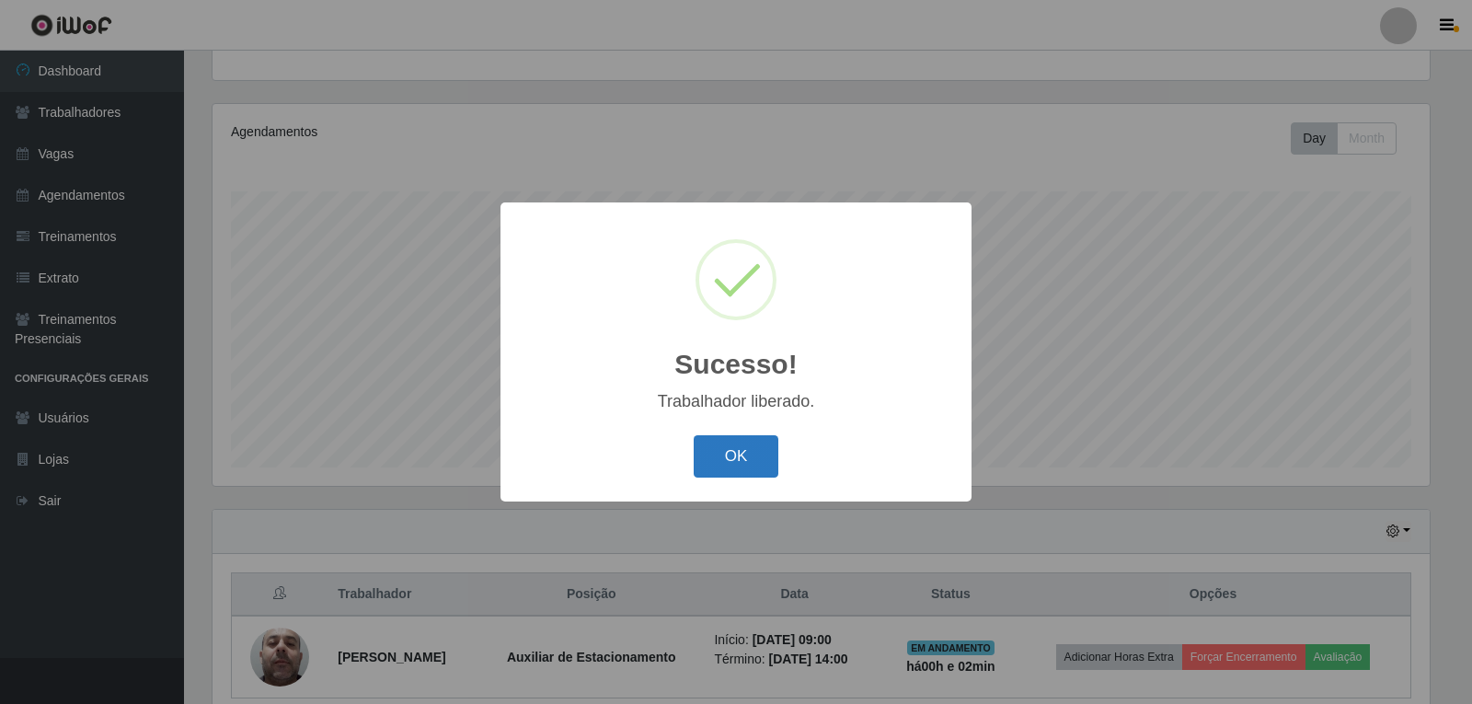
click at [735, 442] on button "OK" at bounding box center [737, 456] width 86 height 43
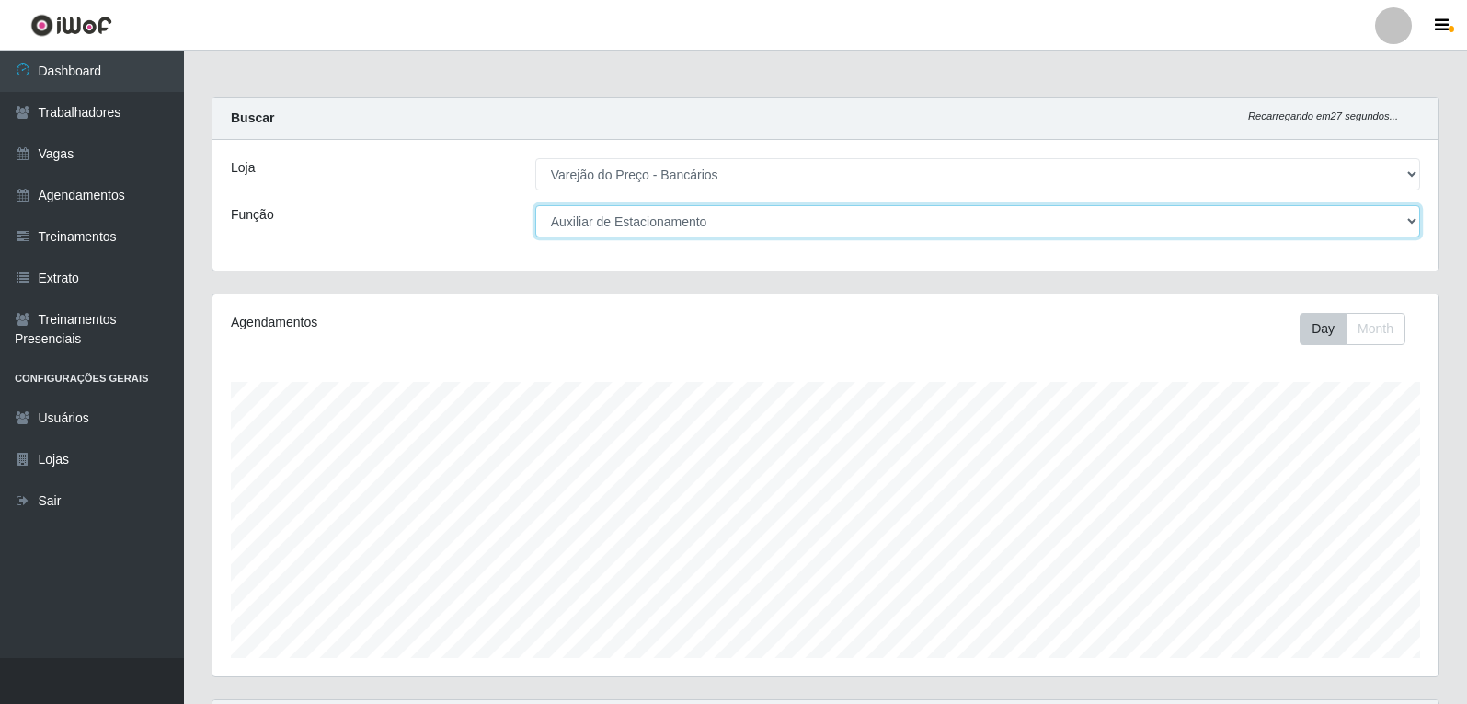
click at [761, 229] on select "[Selecione...] Auxiliar de Estacionamento Auxiliar de Estacionamento + Auxiliar…" at bounding box center [977, 221] width 885 height 32
click at [535, 205] on select "[Selecione...] Auxiliar de Estacionamento Auxiliar de Estacionamento + Auxiliar…" at bounding box center [977, 221] width 885 height 32
click at [748, 210] on select "[Selecione...] Auxiliar de Estacionamento Auxiliar de Estacionamento + Auxiliar…" at bounding box center [977, 221] width 885 height 32
select select "1"
click at [535, 205] on select "[Selecione...] Auxiliar de Estacionamento Auxiliar de Estacionamento + Auxiliar…" at bounding box center [977, 221] width 885 height 32
